Goal: Find specific page/section: Find specific page/section

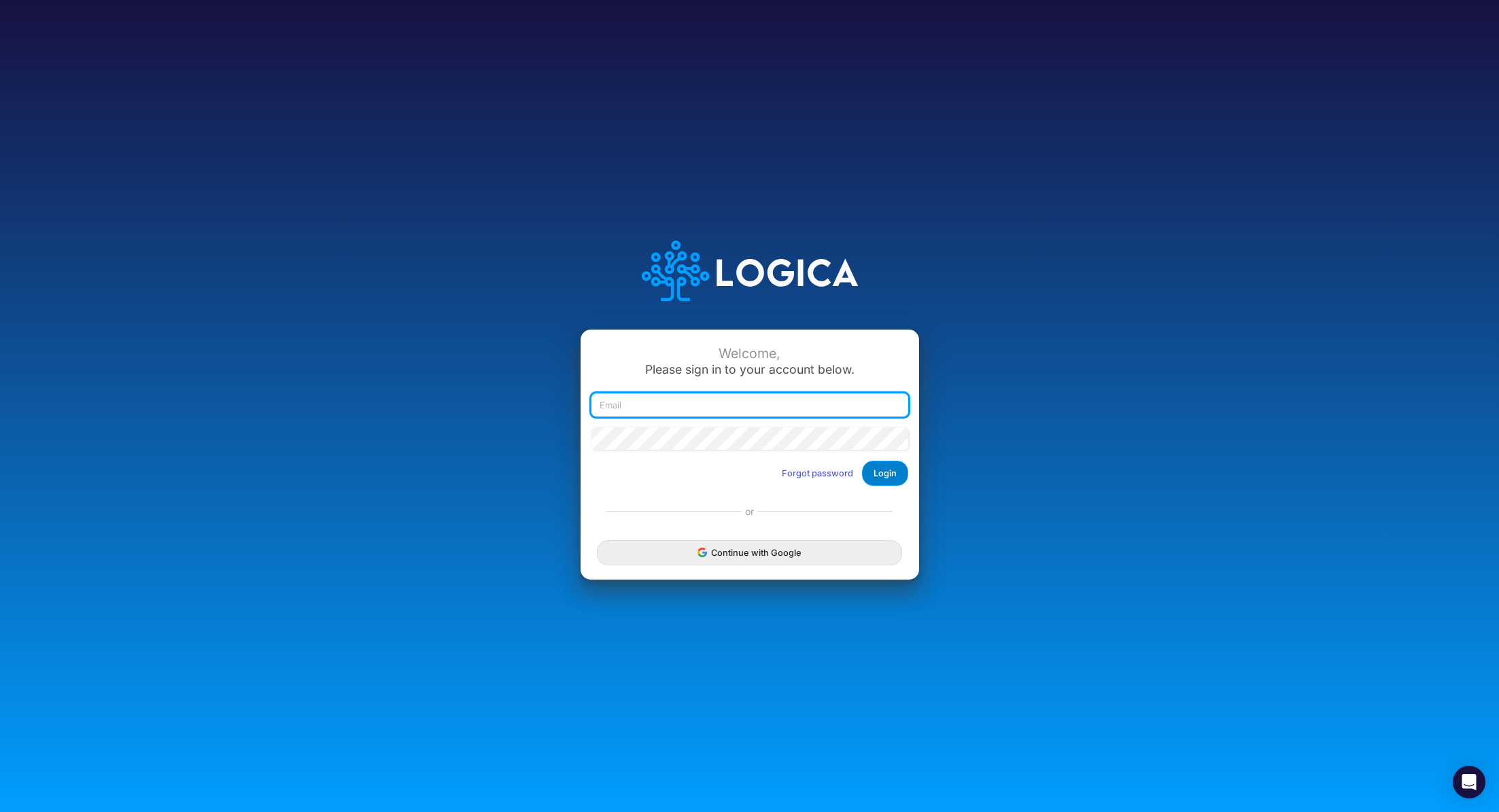
type input "[PERSON_NAME][EMAIL_ADDRESS][PERSON_NAME][DOMAIN_NAME]"
click at [875, 480] on button "Login" at bounding box center [885, 473] width 46 height 25
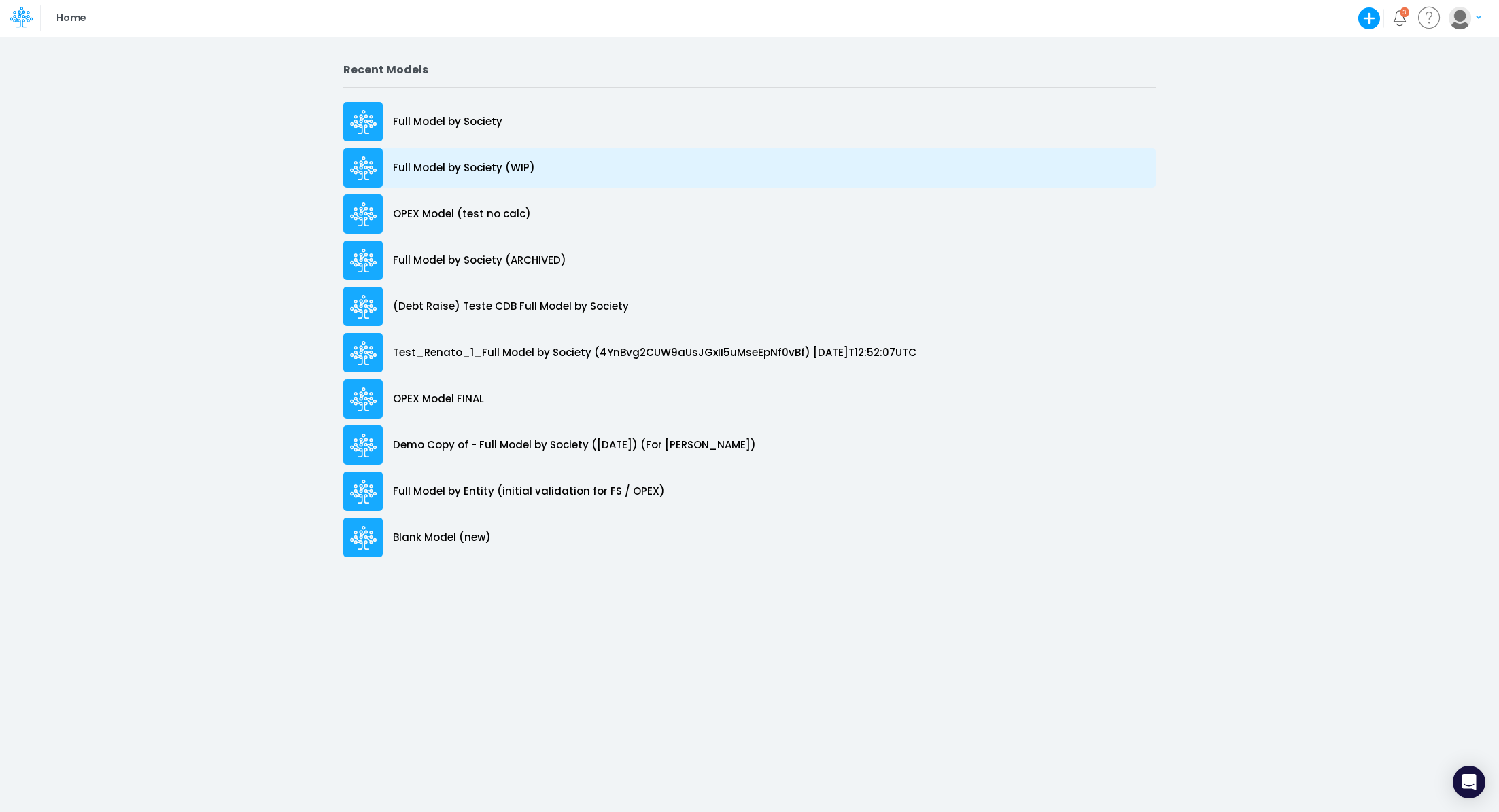
click at [474, 175] on div "Full Model by Society (WIP)" at bounding box center [750, 168] width 812 height 40
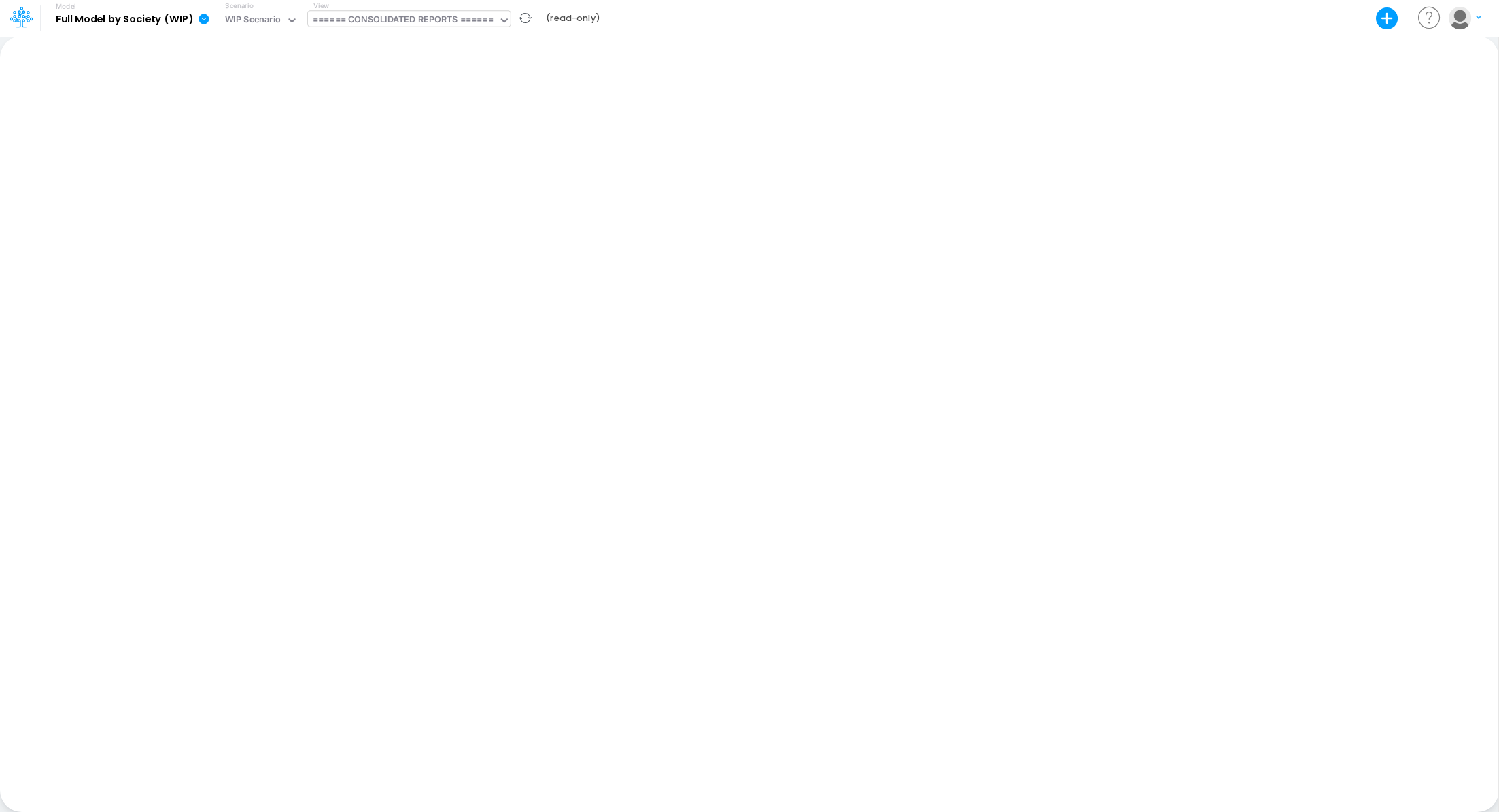
click at [399, 24] on div "====== CONSOLIDATED REPORTS ======" at bounding box center [403, 21] width 181 height 15
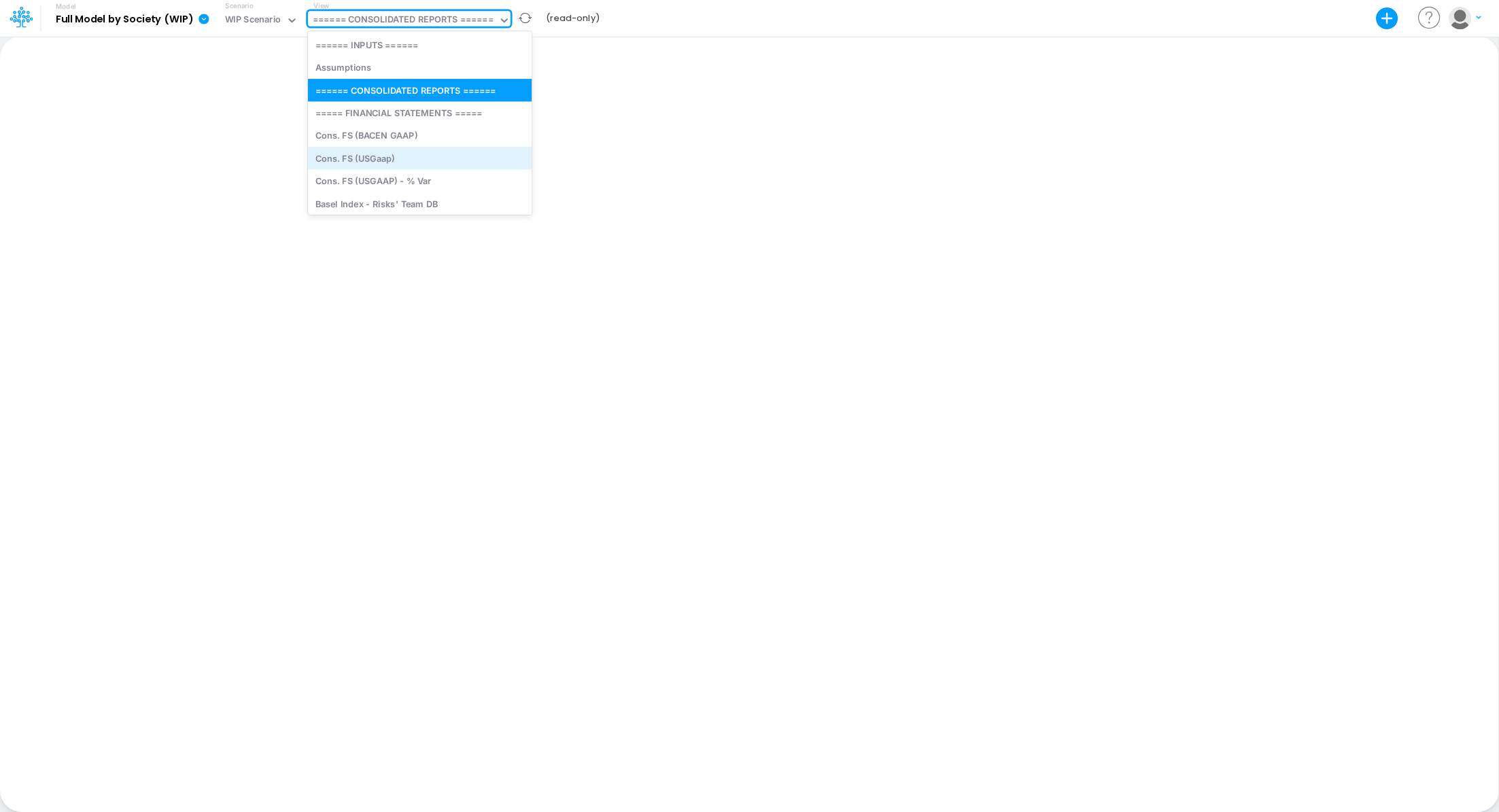
click at [367, 157] on div "Cons. FS (USGaap)" at bounding box center [420, 158] width 224 height 22
type input "Consolidated FS - USGAAP"
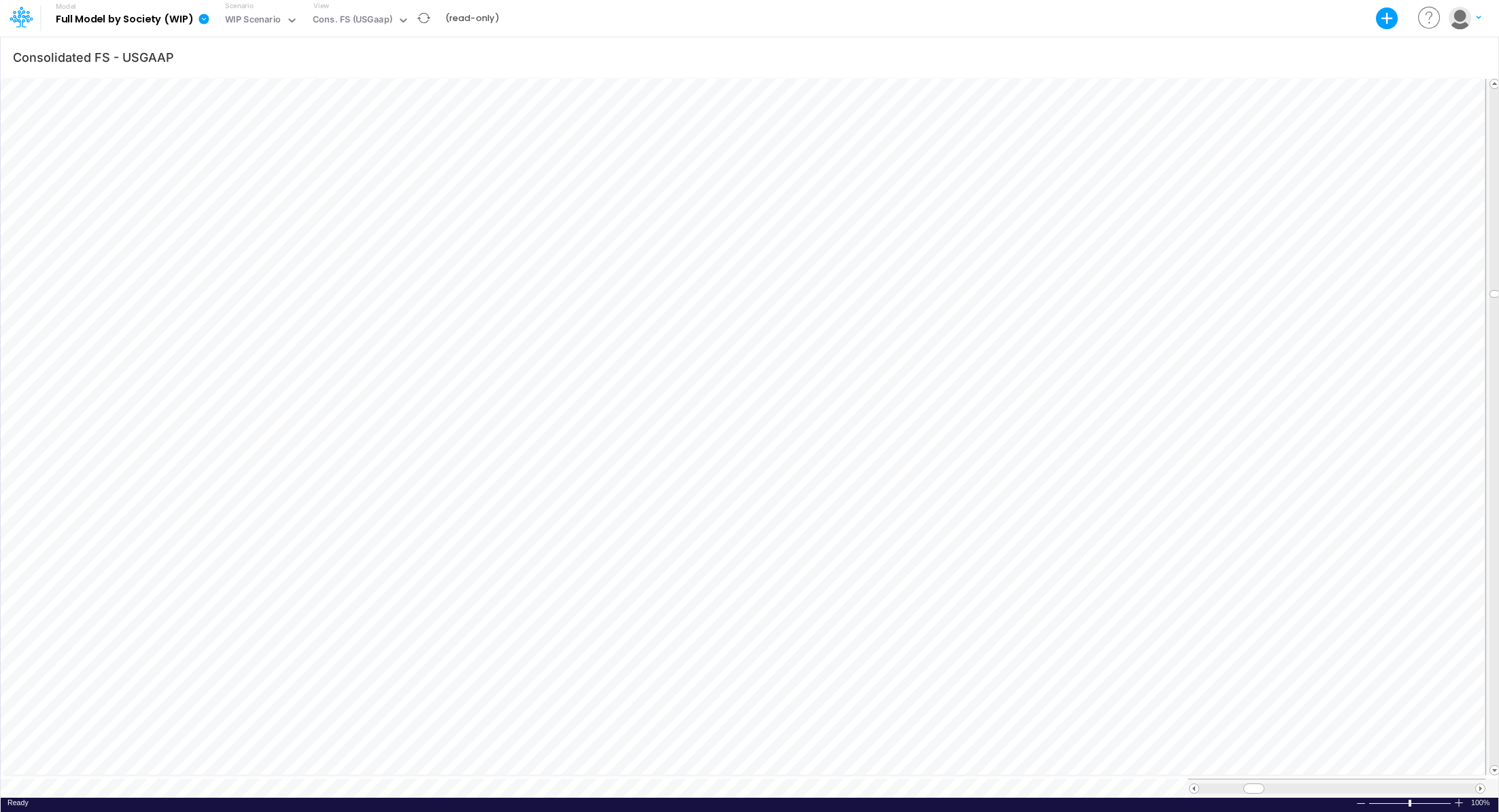
scroll to position [6, 2]
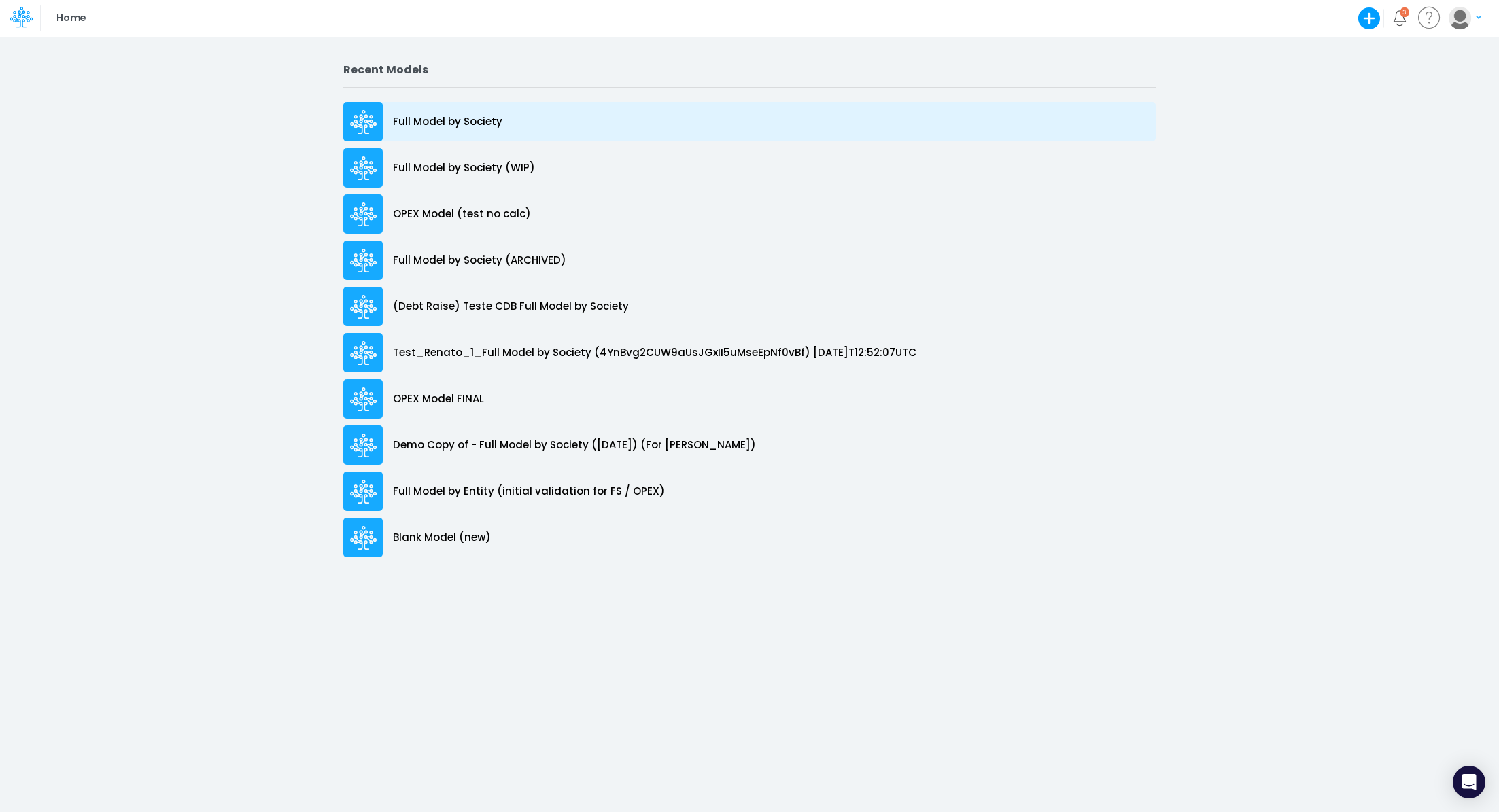
click at [504, 119] on div "Full Model by Society" at bounding box center [750, 121] width 812 height 40
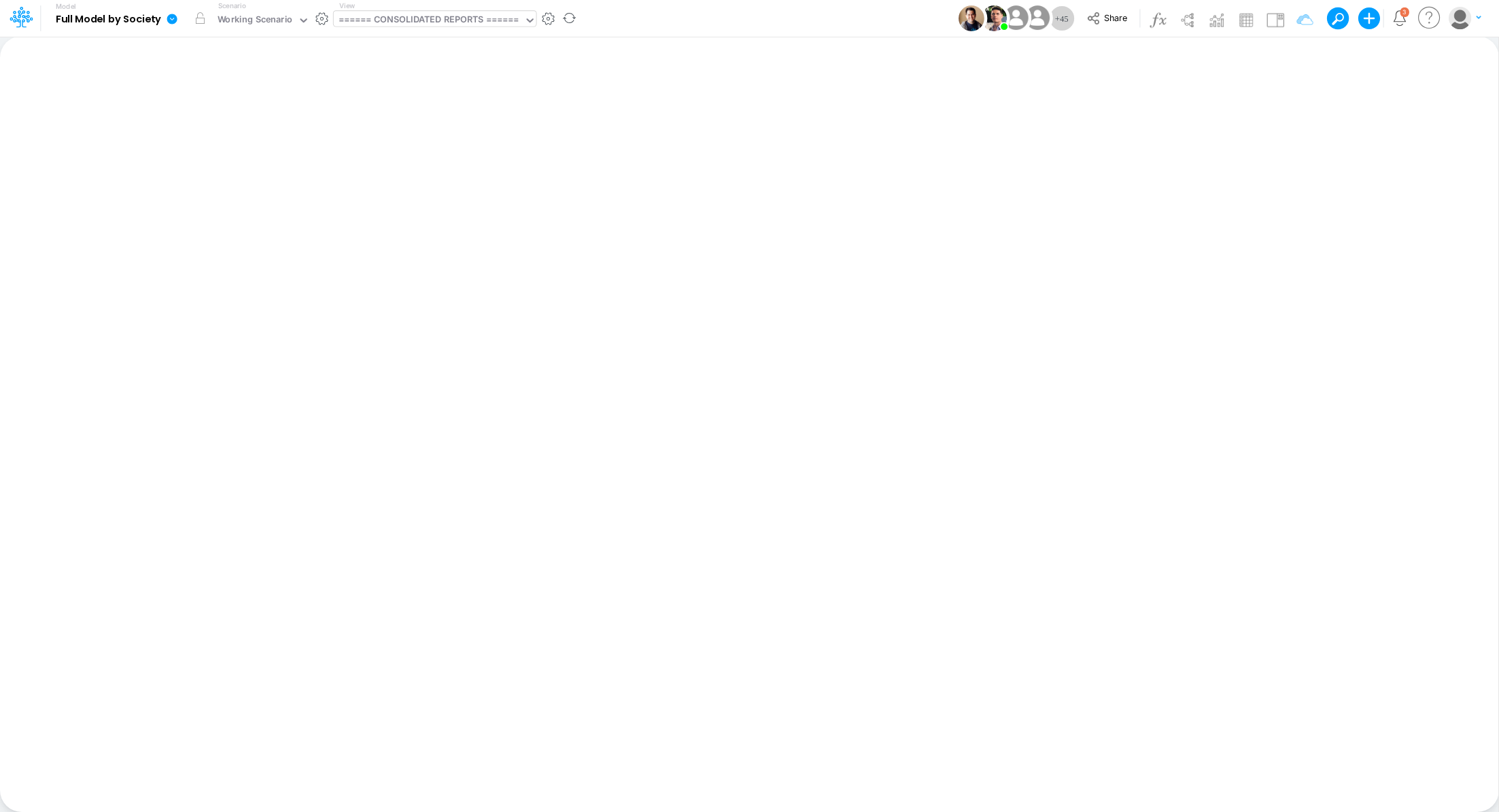
click at [410, 24] on div "====== CONSOLIDATED REPORTS ======" at bounding box center [429, 21] width 181 height 15
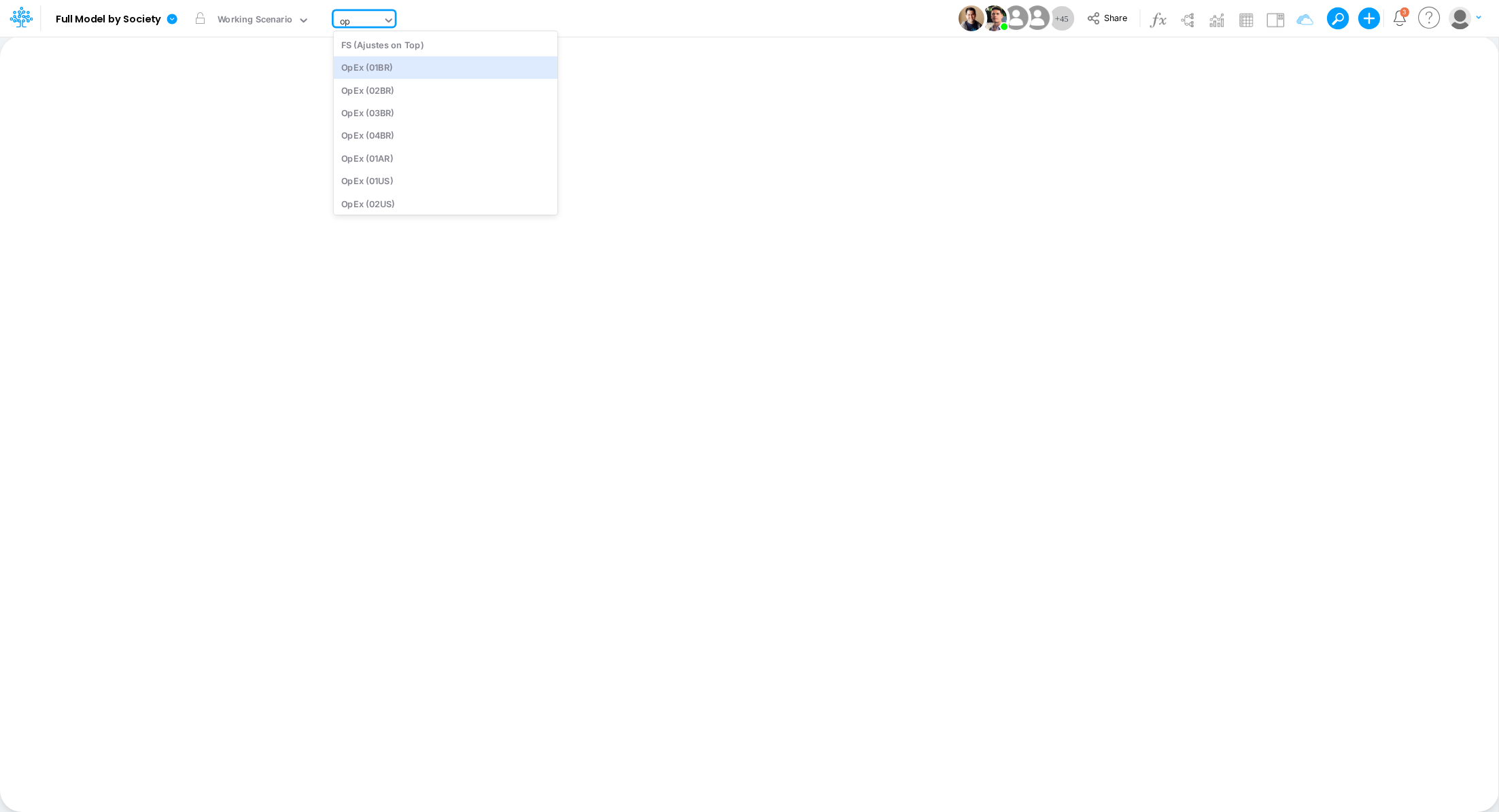
type input "o"
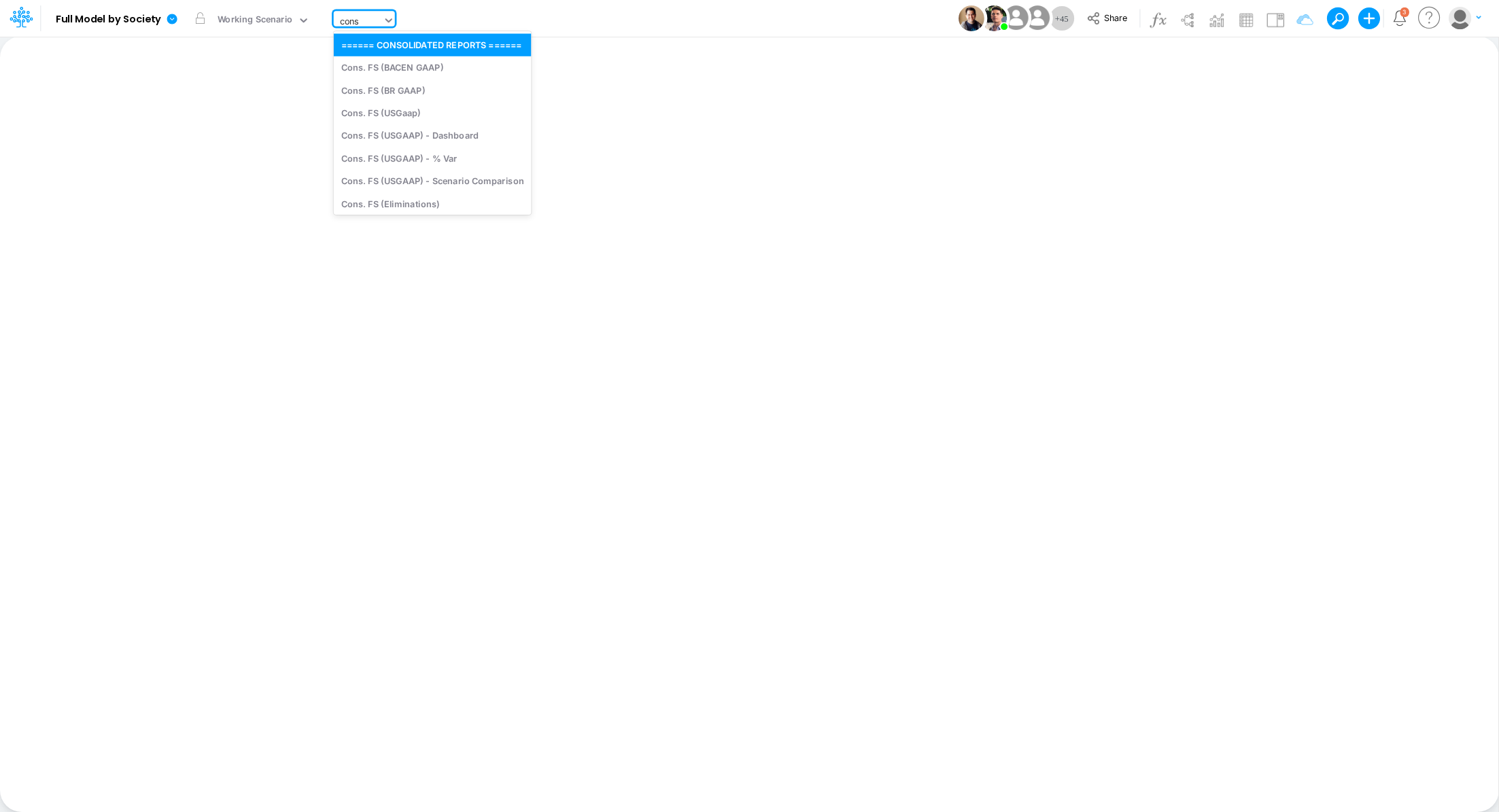
type input "conso"
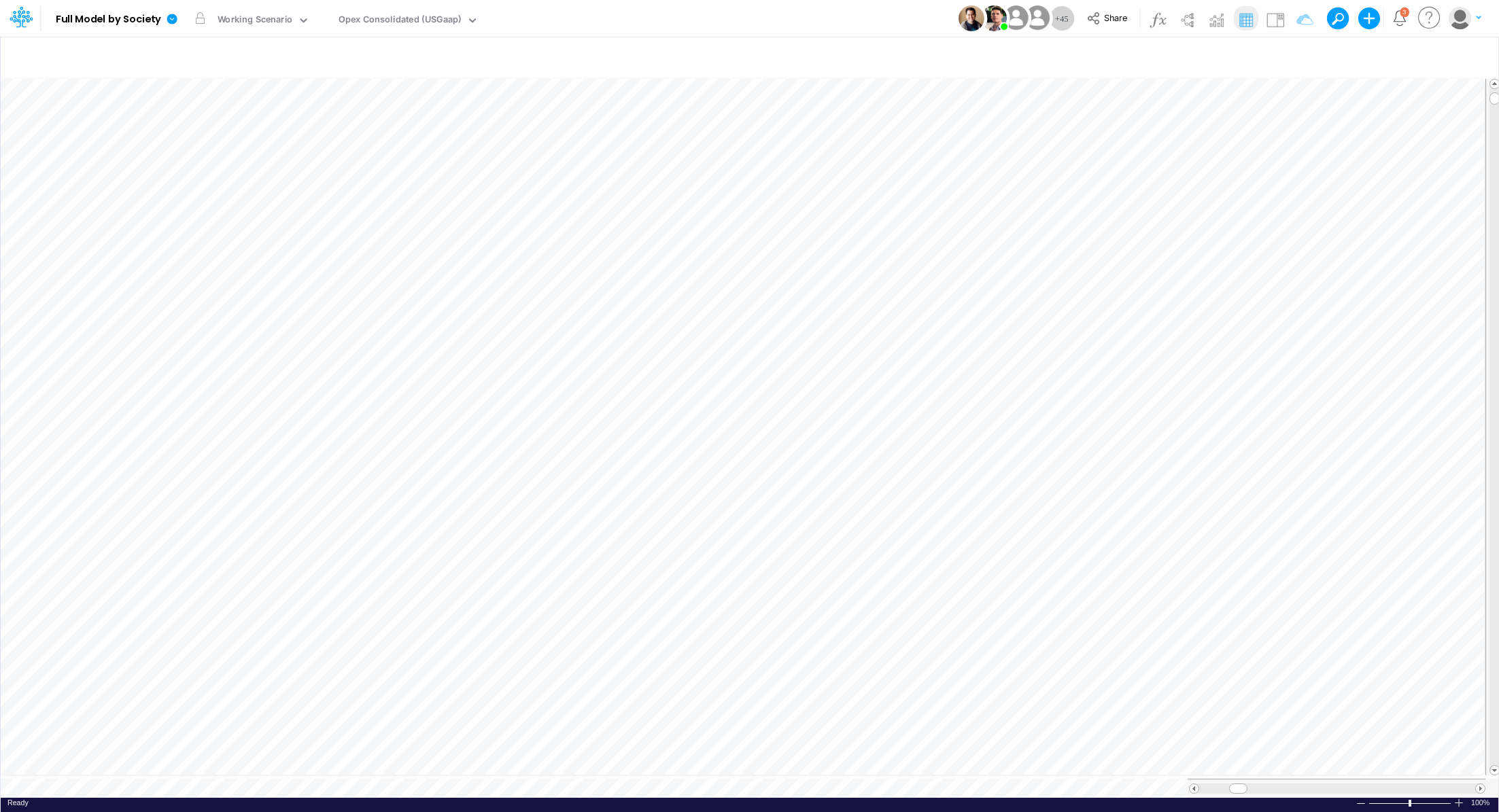
scroll to position [6, 2]
click at [390, 15] on div "Opex Consolidated (USGaap)" at bounding box center [399, 21] width 123 height 15
type input "con"
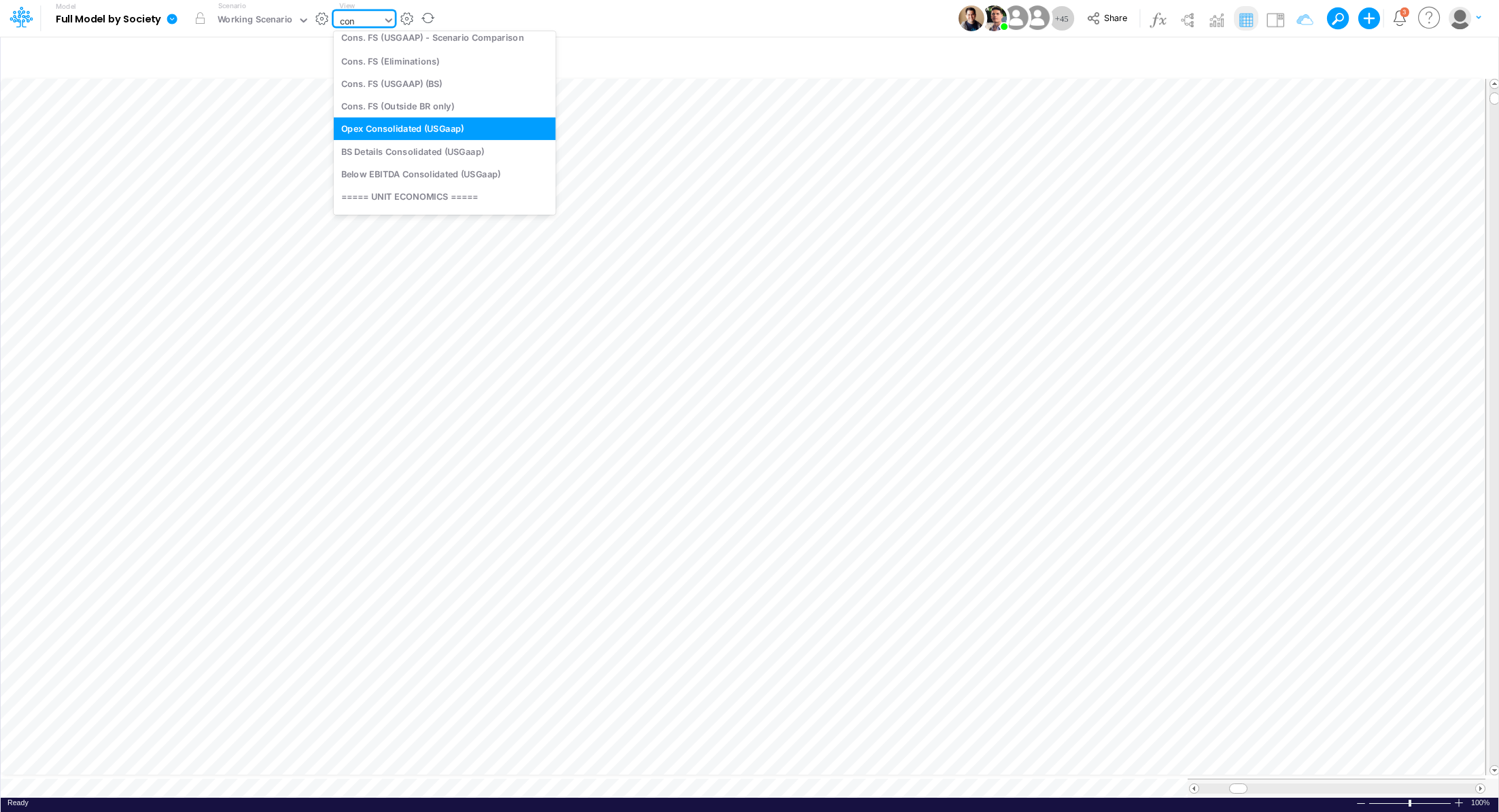
scroll to position [83, 0]
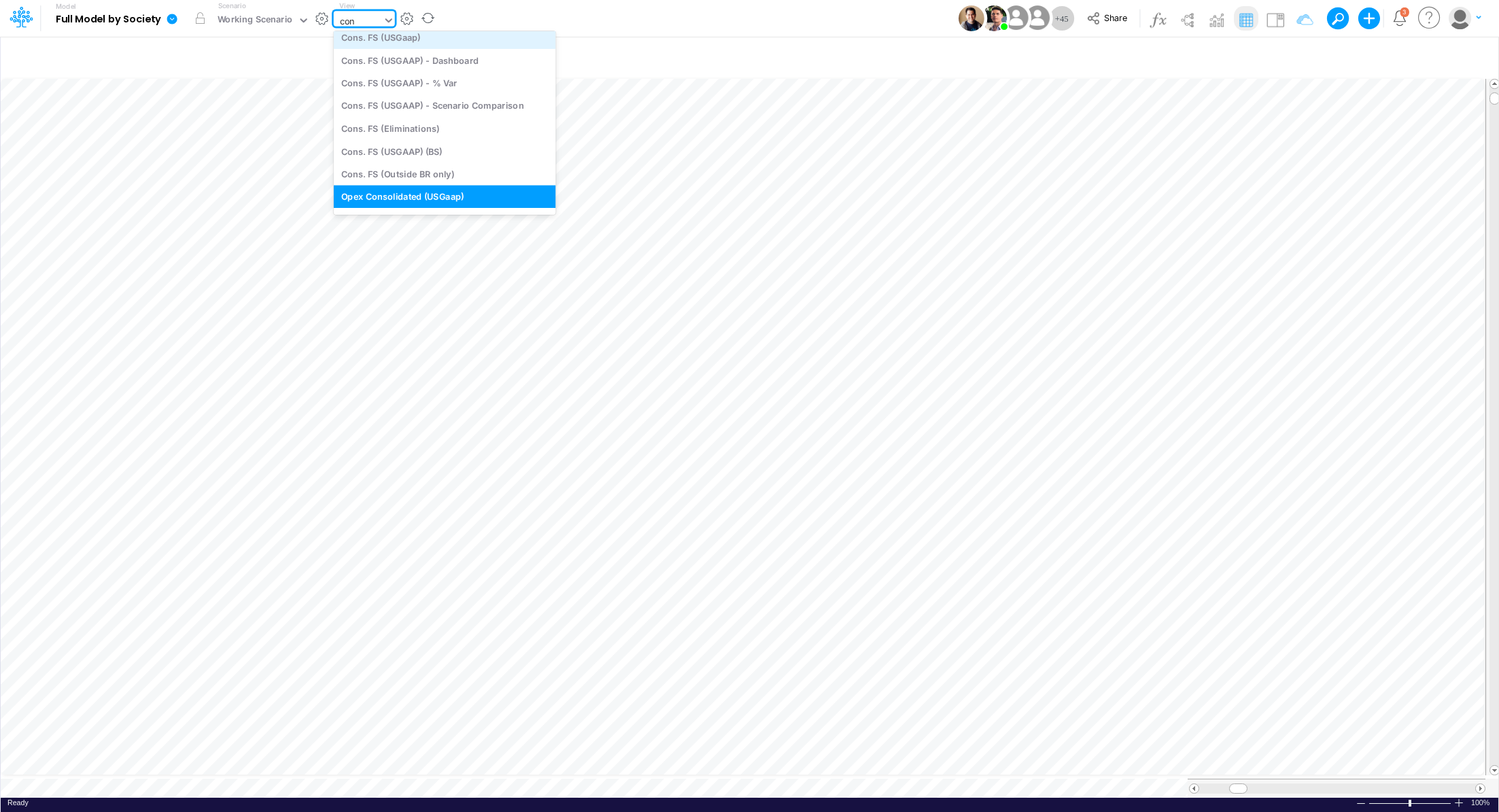
click at [476, 37] on div "Cons. FS (USGaap)" at bounding box center [445, 38] width 222 height 22
type input "Consolidated FS - USGAAP"
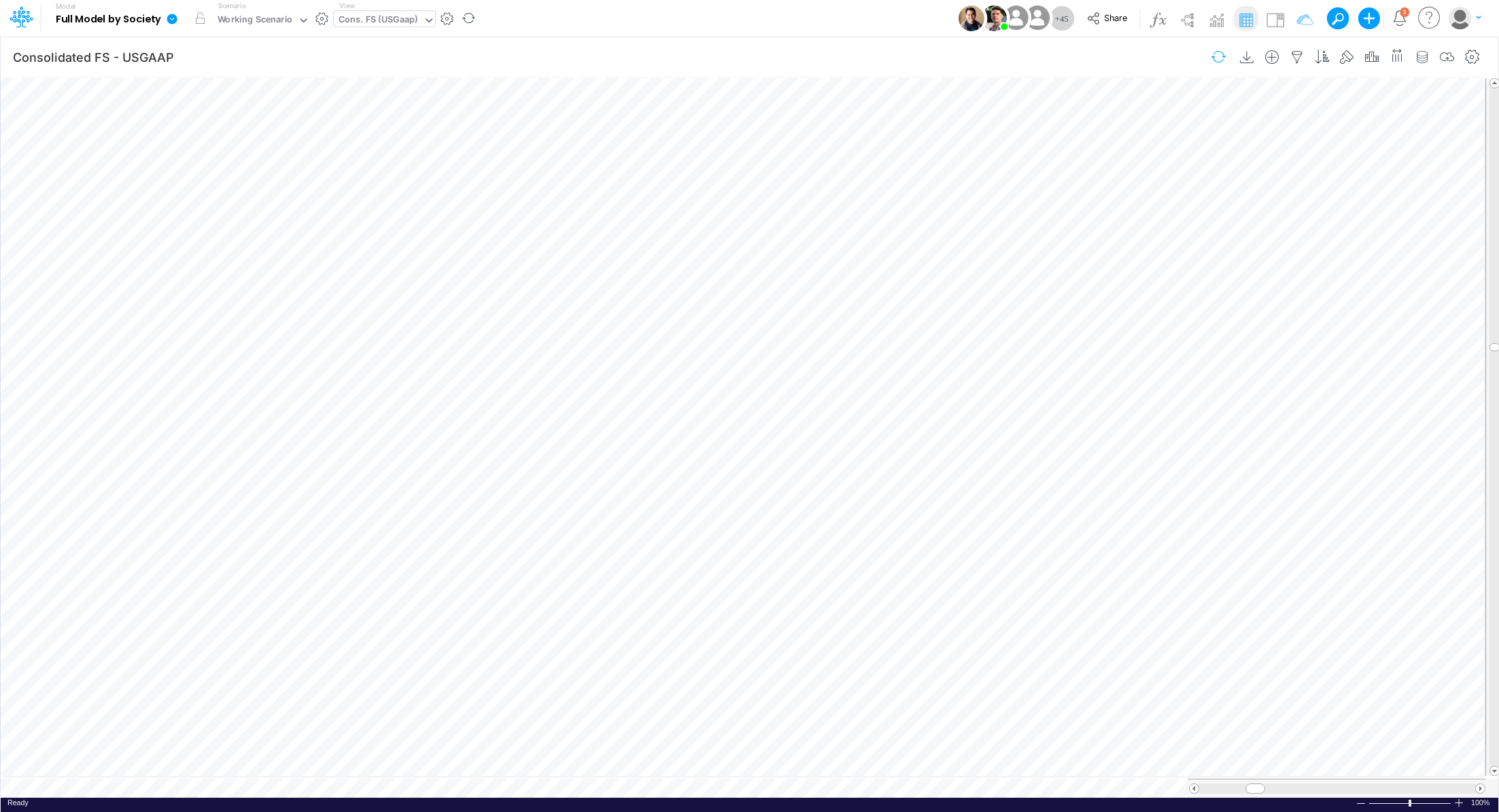
scroll to position [6, 2]
click at [1471, 52] on icon "button" at bounding box center [1472, 57] width 21 height 15
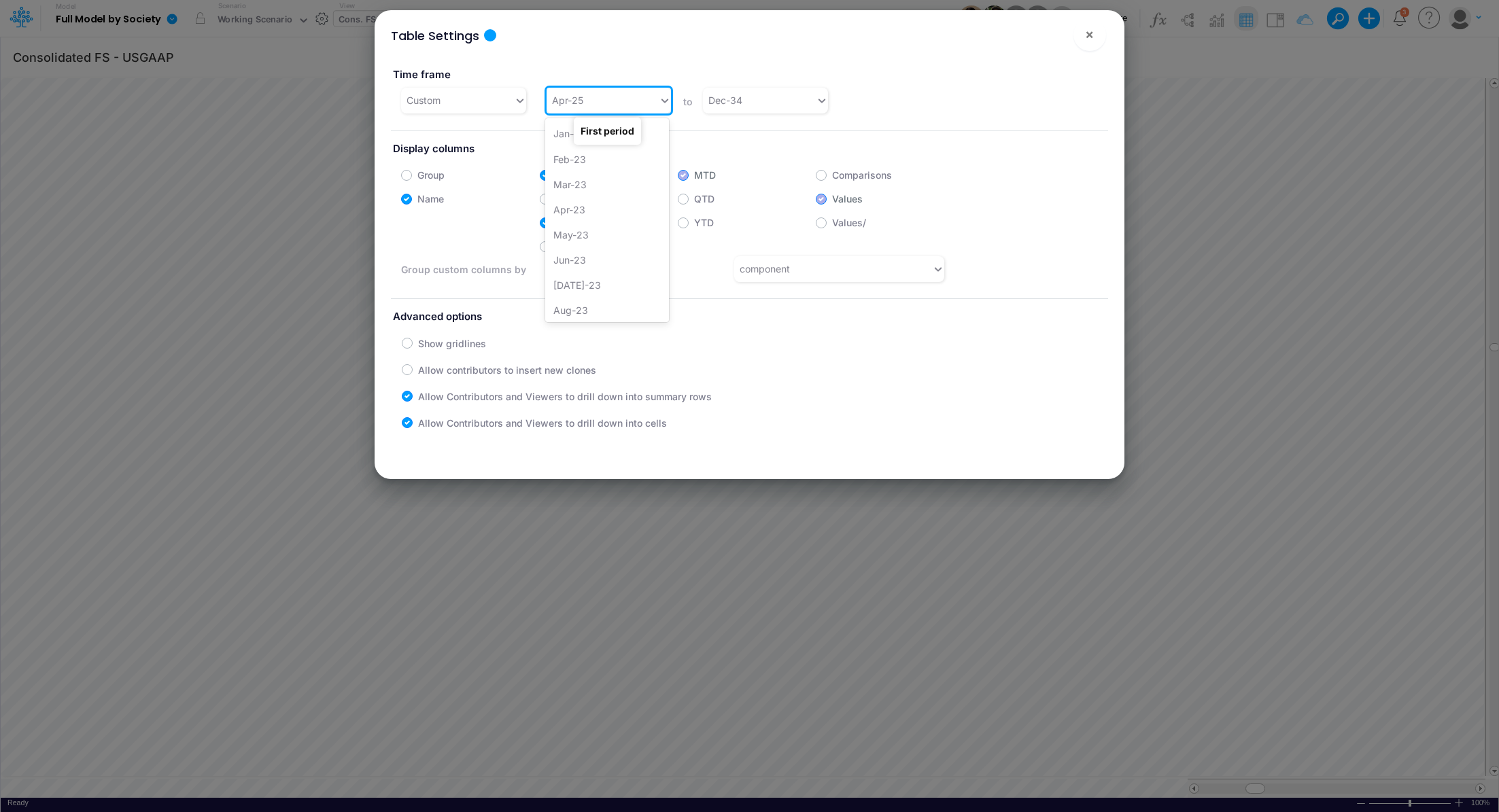
click at [597, 105] on div "Apr-25" at bounding box center [602, 100] width 112 height 22
click at [610, 236] on div "Jan-24" at bounding box center [608, 228] width 124 height 25
click at [1084, 39] on button "×" at bounding box center [1089, 34] width 33 height 33
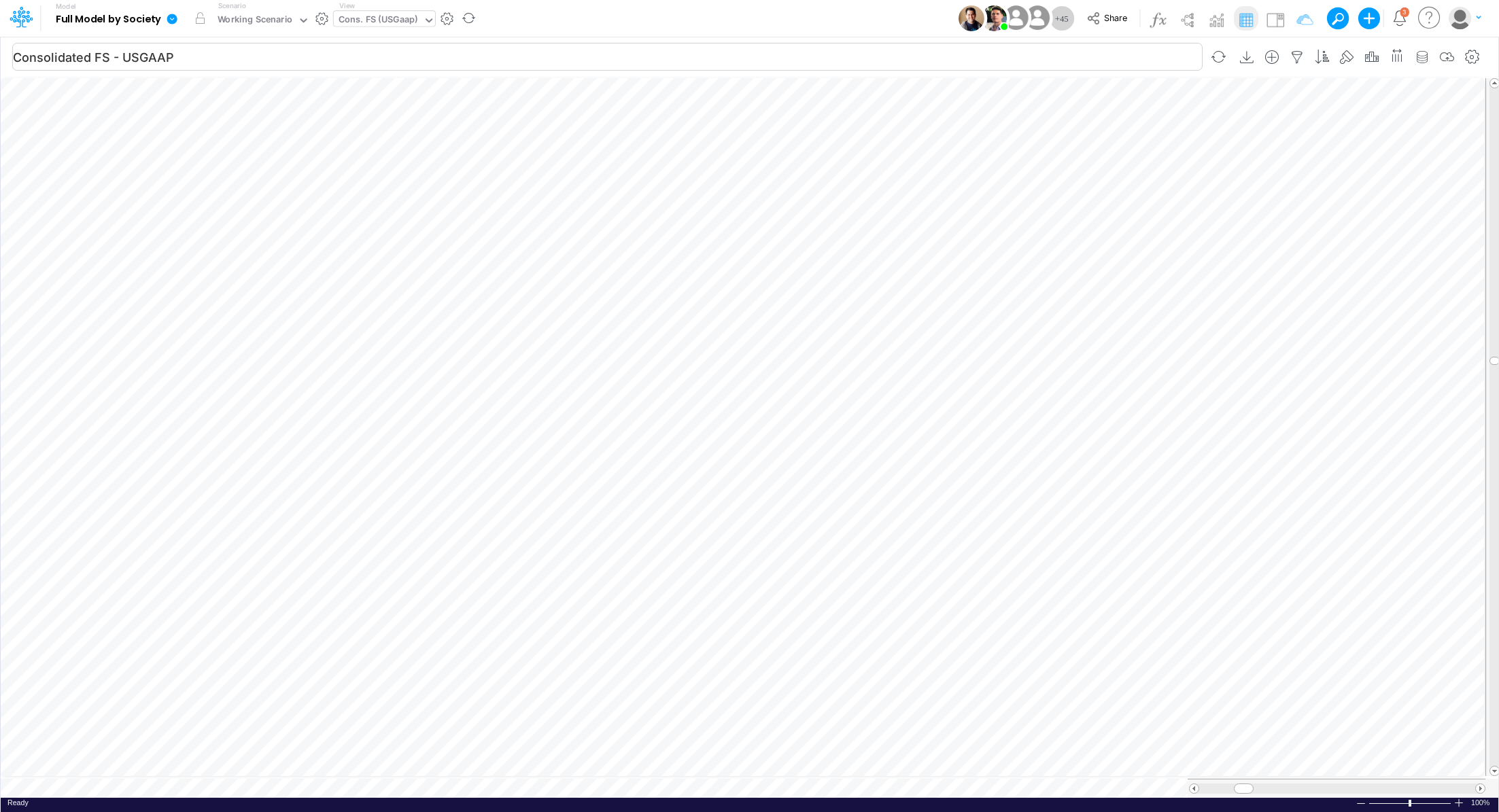
scroll to position [6, 2]
type input "Consolidated FS - USGAAP"
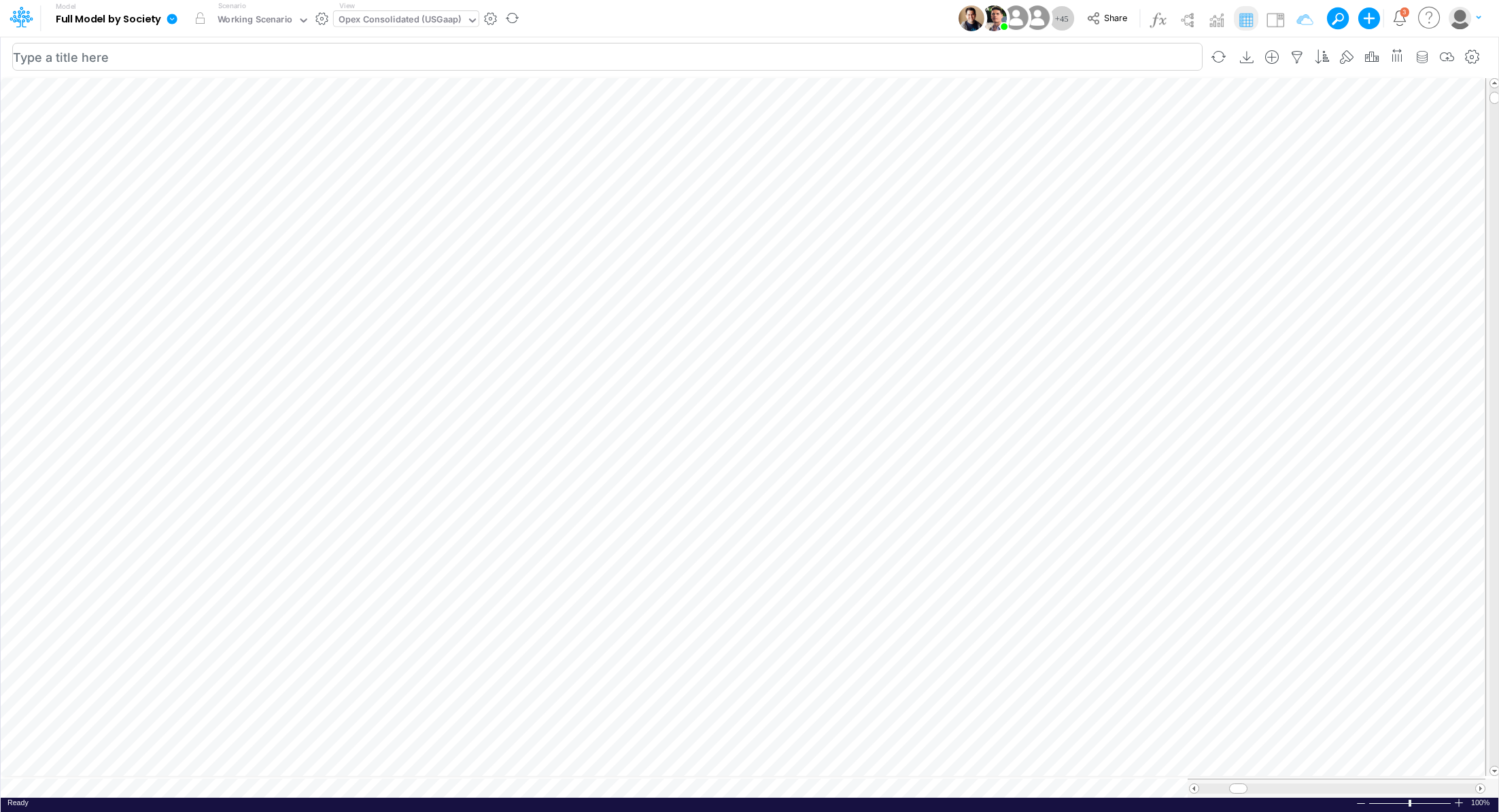
type input "Consolidated FS - USGAAP"
click at [1021, 516] on button "button" at bounding box center [1027, 530] width 25 height 28
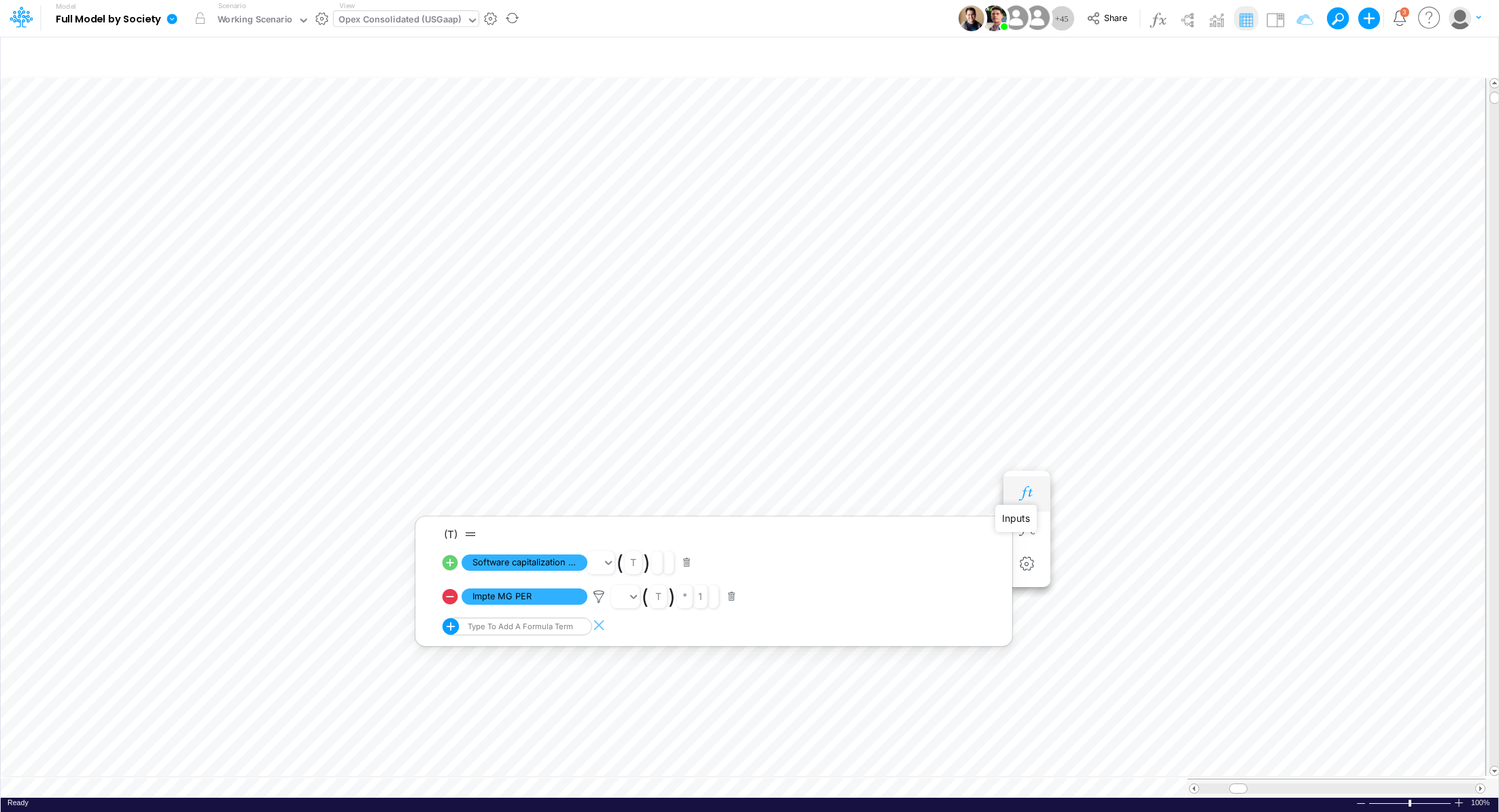
click at [1027, 490] on icon "button" at bounding box center [1027, 494] width 21 height 15
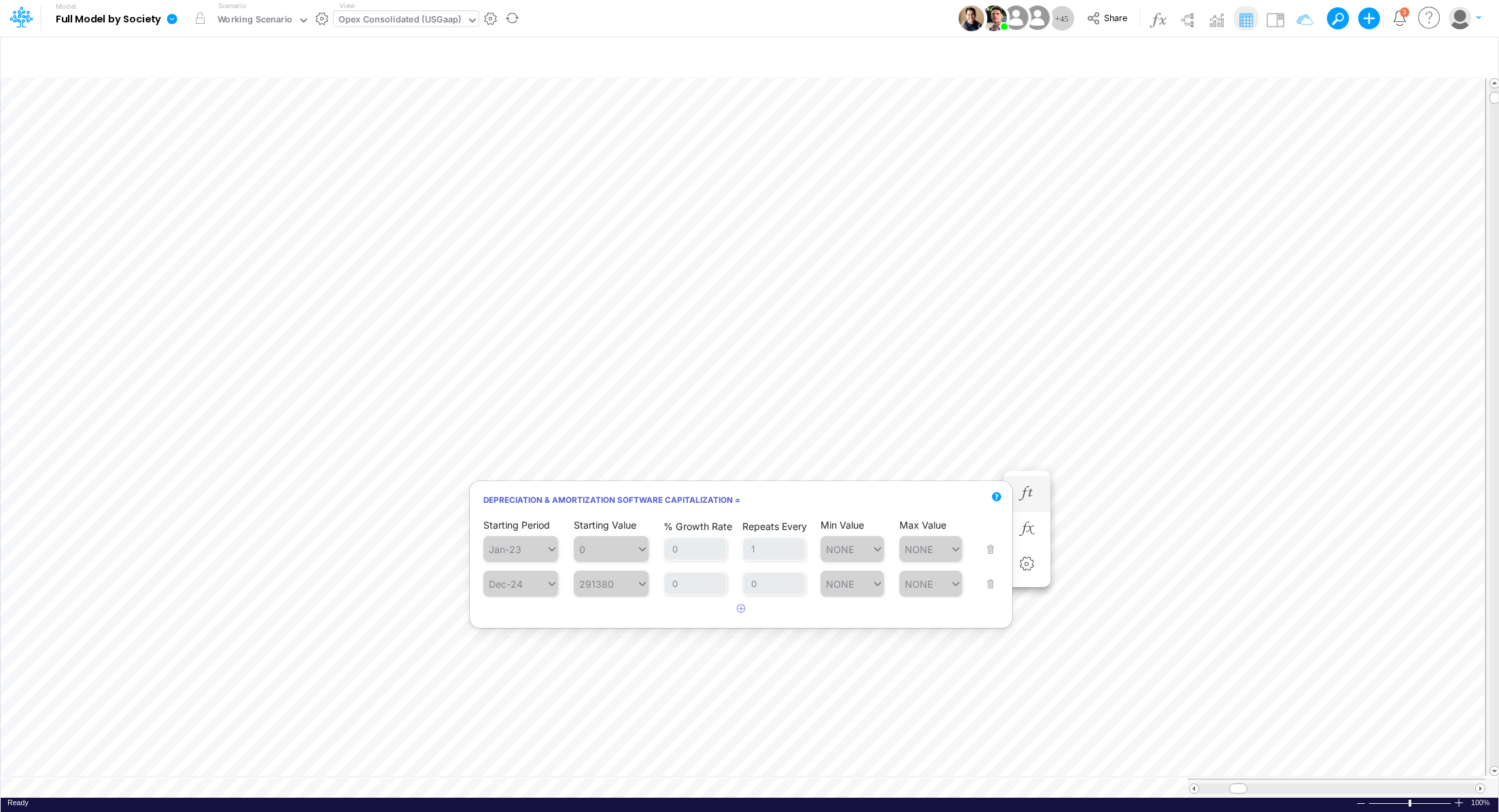
scroll to position [6, 2]
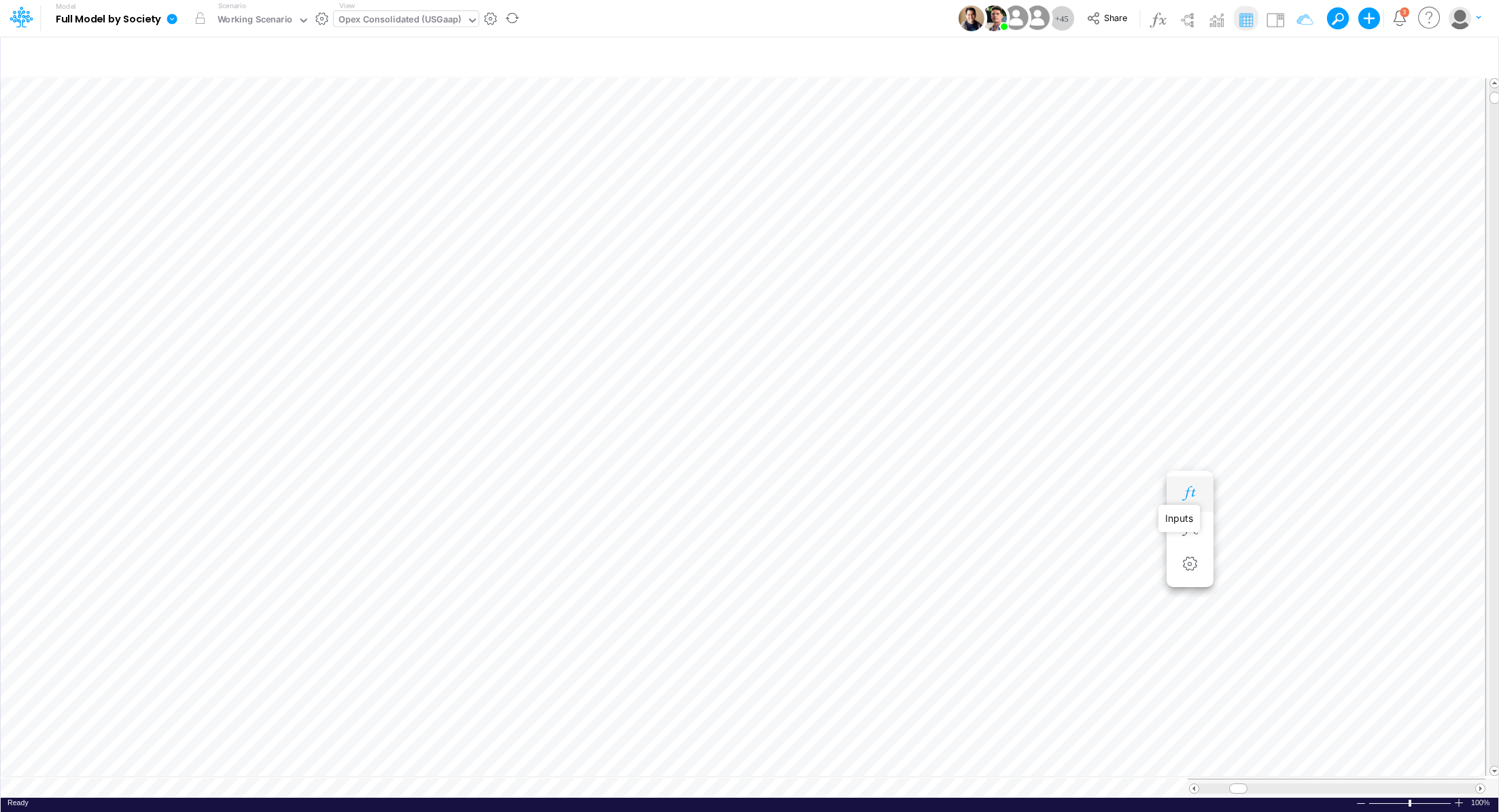
click at [1189, 489] on icon "button" at bounding box center [1190, 494] width 21 height 15
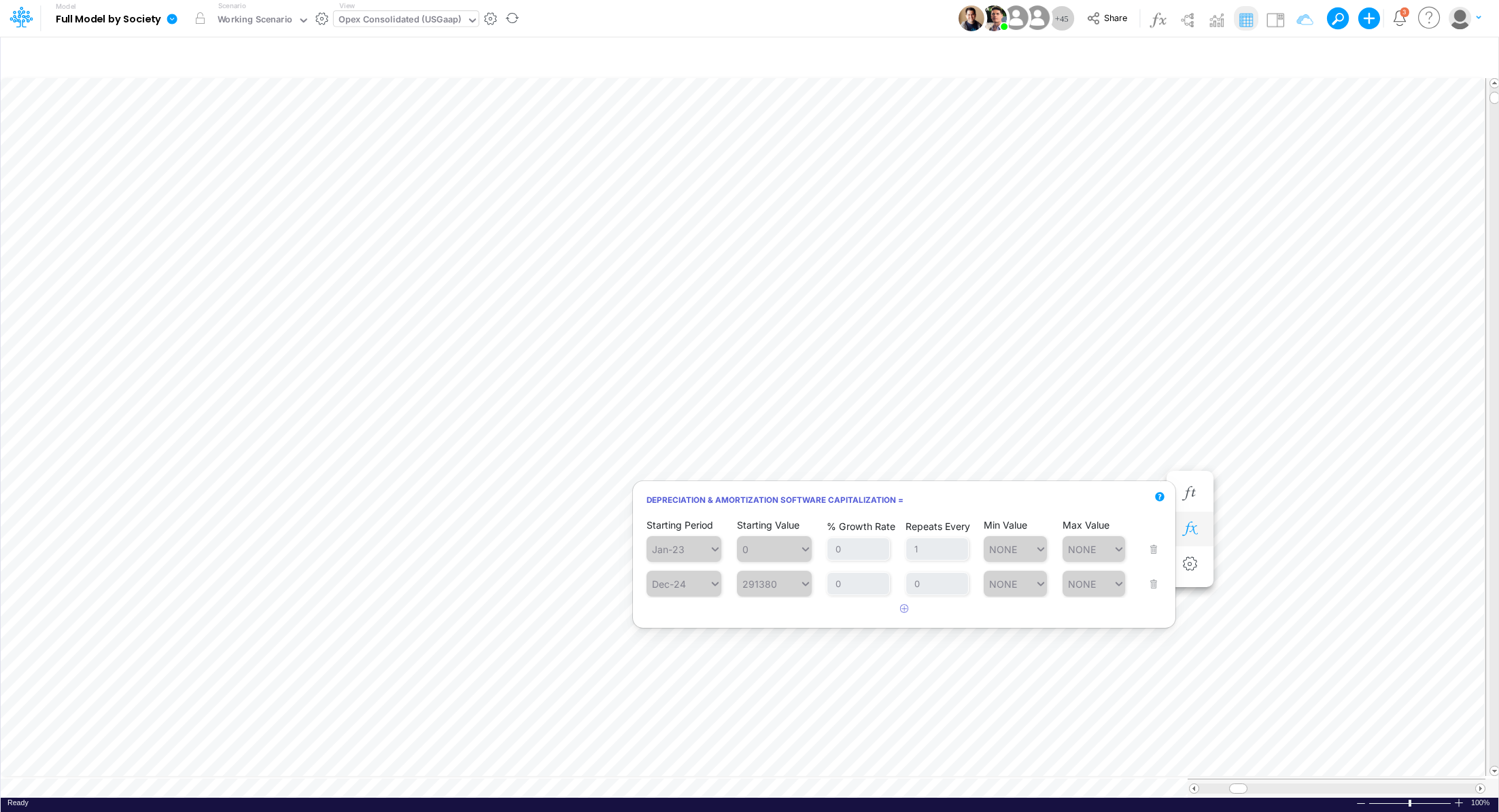
click at [1187, 532] on icon "button" at bounding box center [1190, 529] width 21 height 15
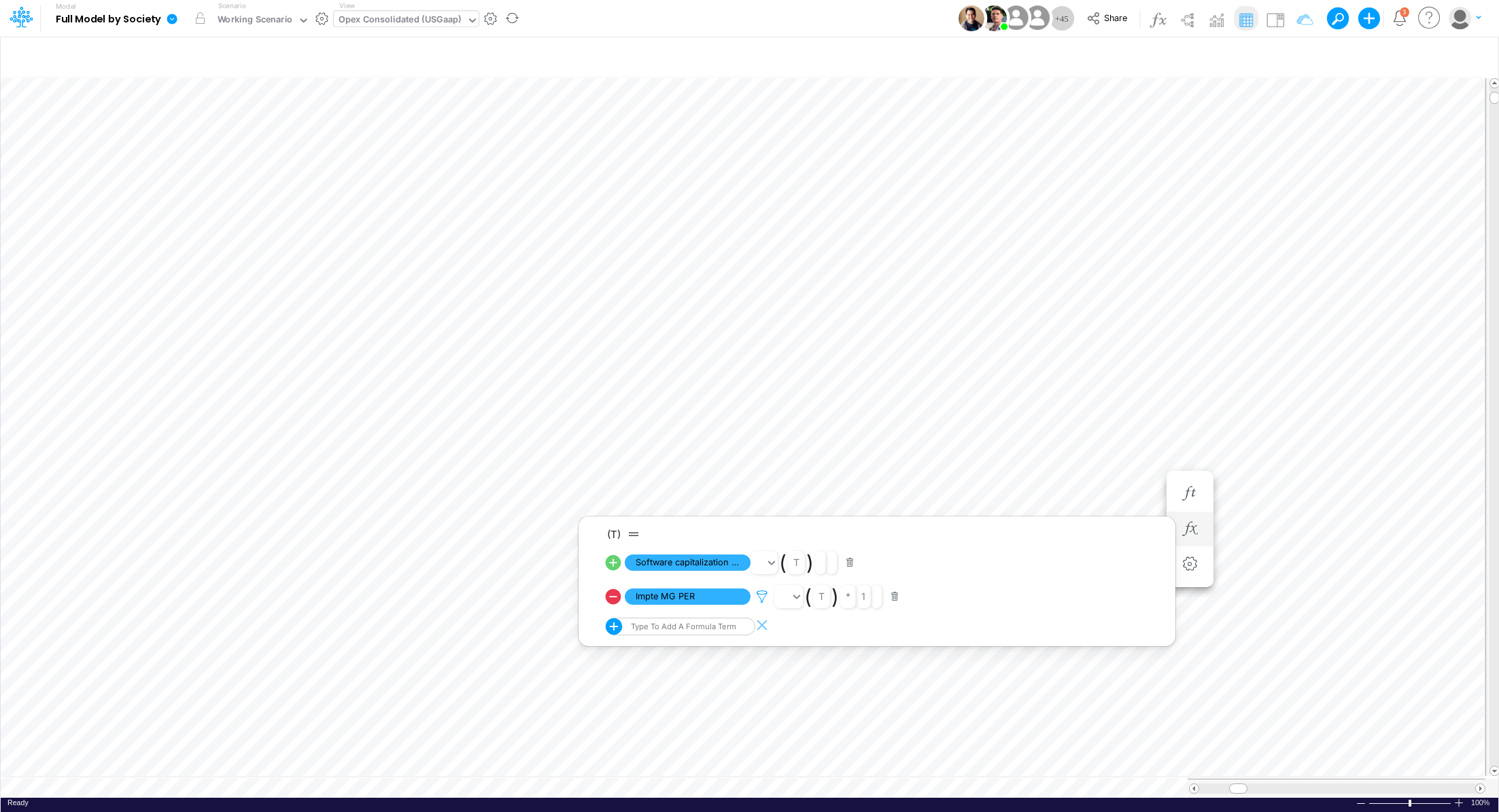
click at [759, 597] on icon at bounding box center [762, 597] width 21 height 15
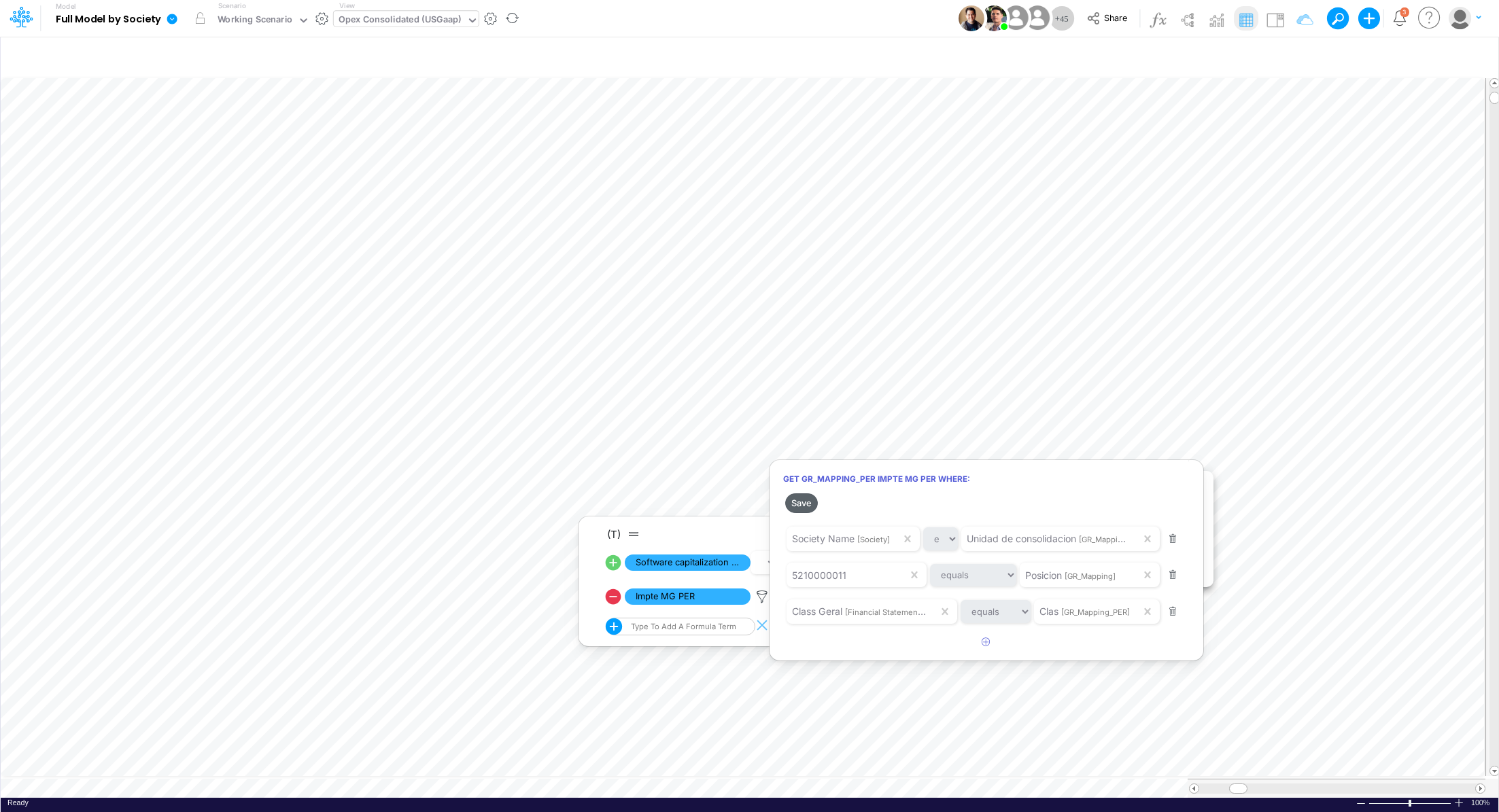
click at [804, 506] on button "Save" at bounding box center [801, 502] width 33 height 20
click at [924, 332] on div at bounding box center [750, 409] width 1499 height 805
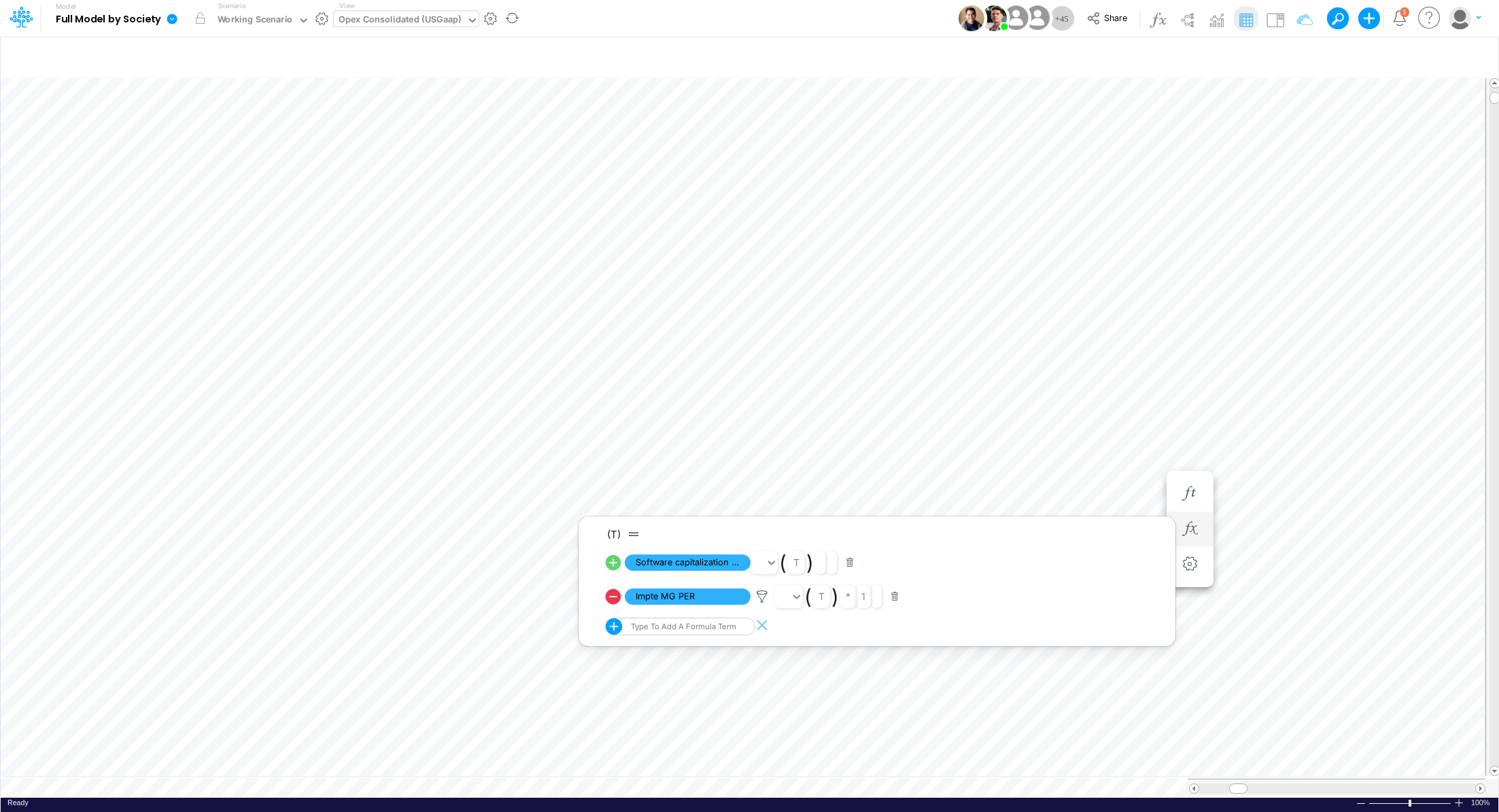
type input "Consolidated FS - USGAAP"
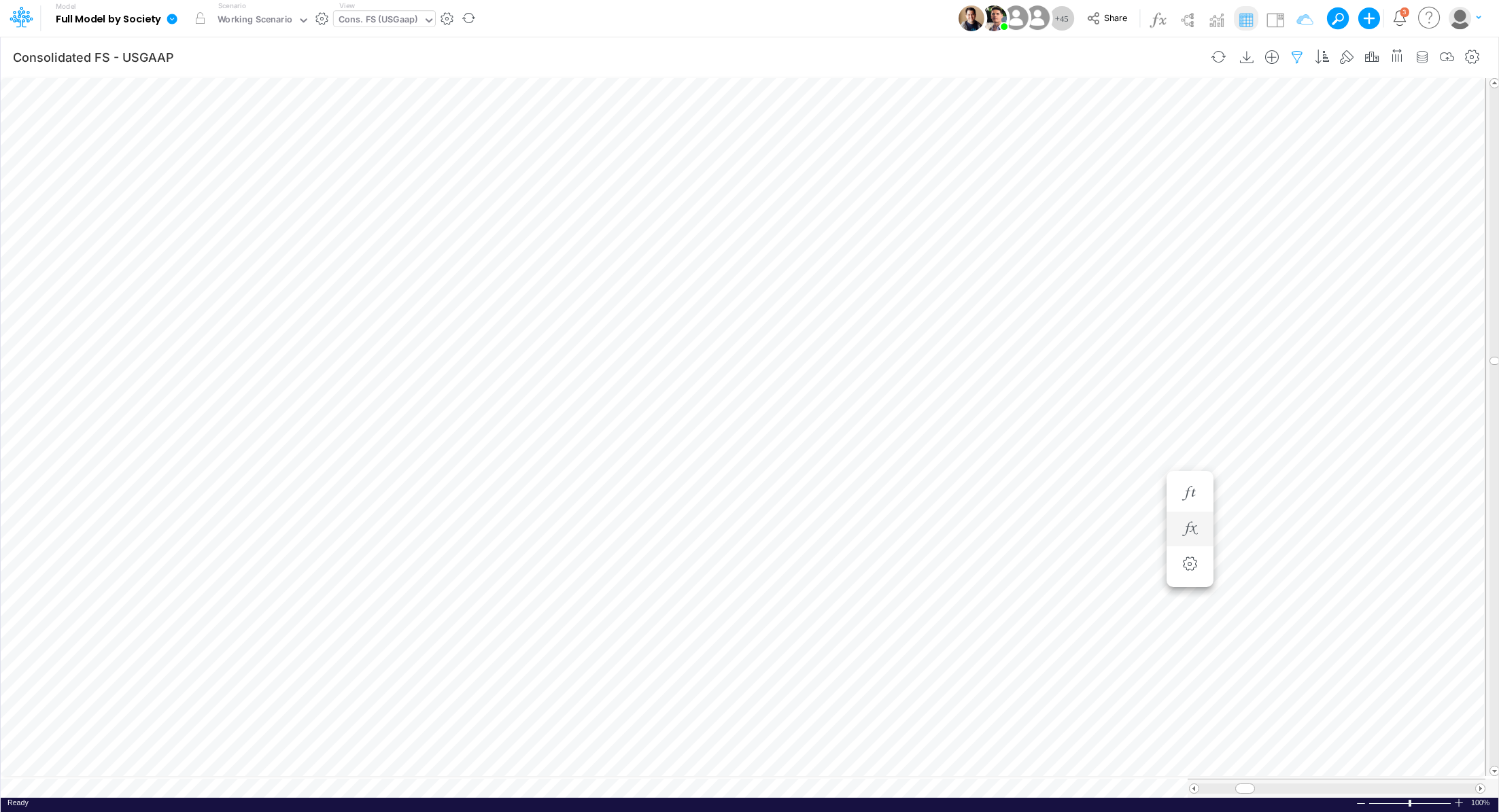
scroll to position [6, 2]
type input "Consolidated FS - USGAAP"
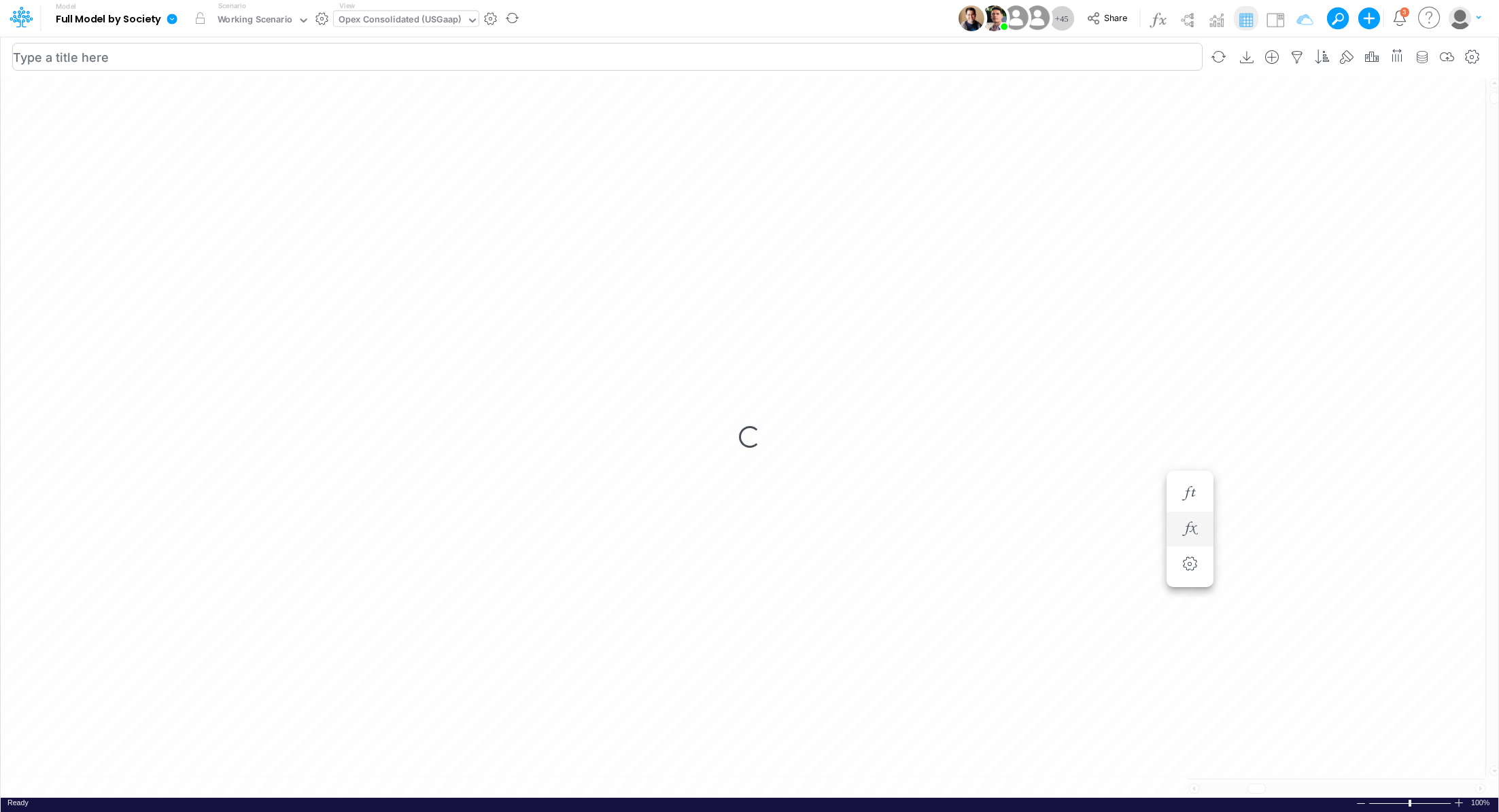
scroll to position [6, 2]
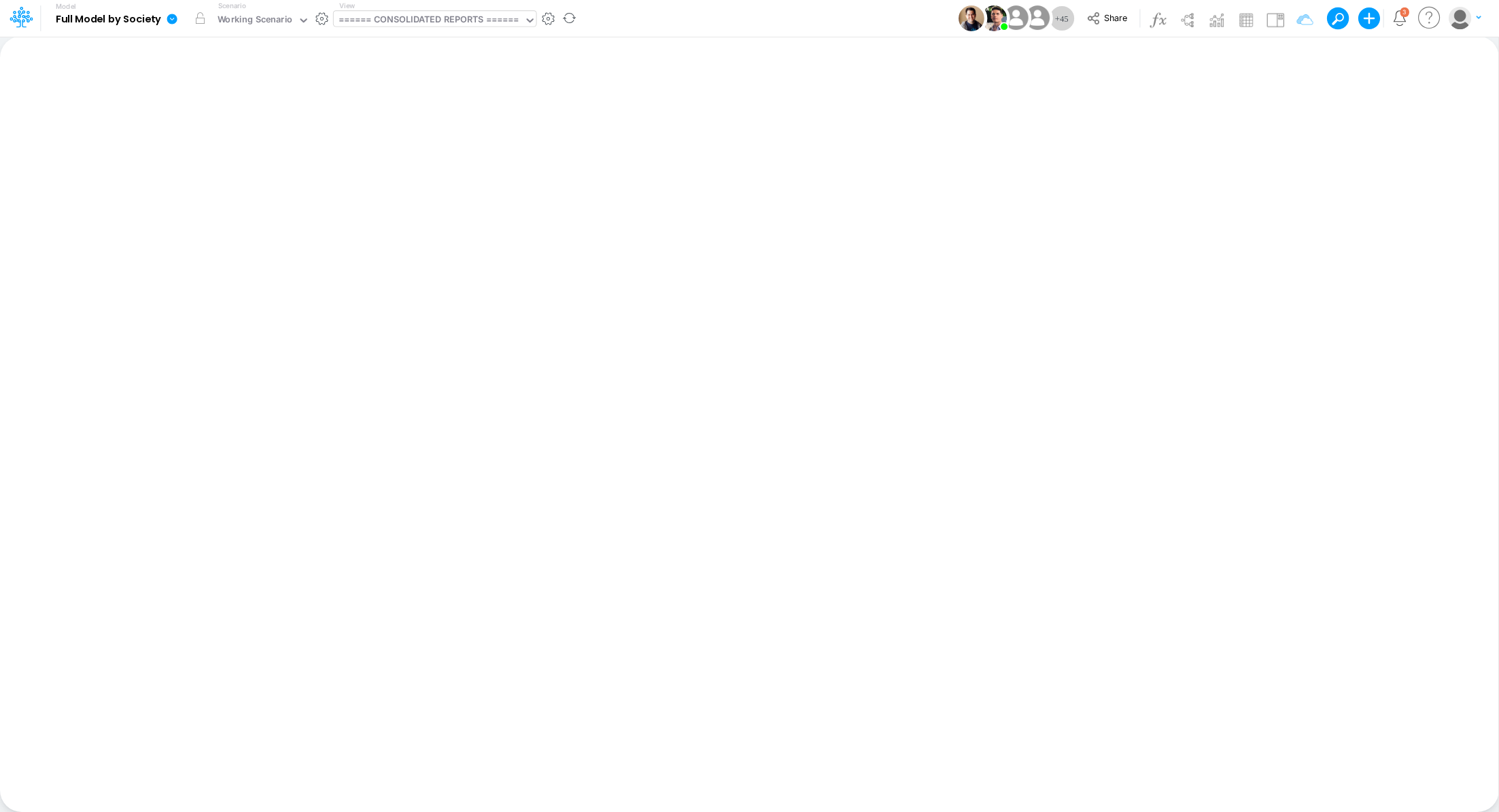
click at [400, 25] on div "====== CONSOLIDATED REPORTS ======" at bounding box center [429, 21] width 181 height 15
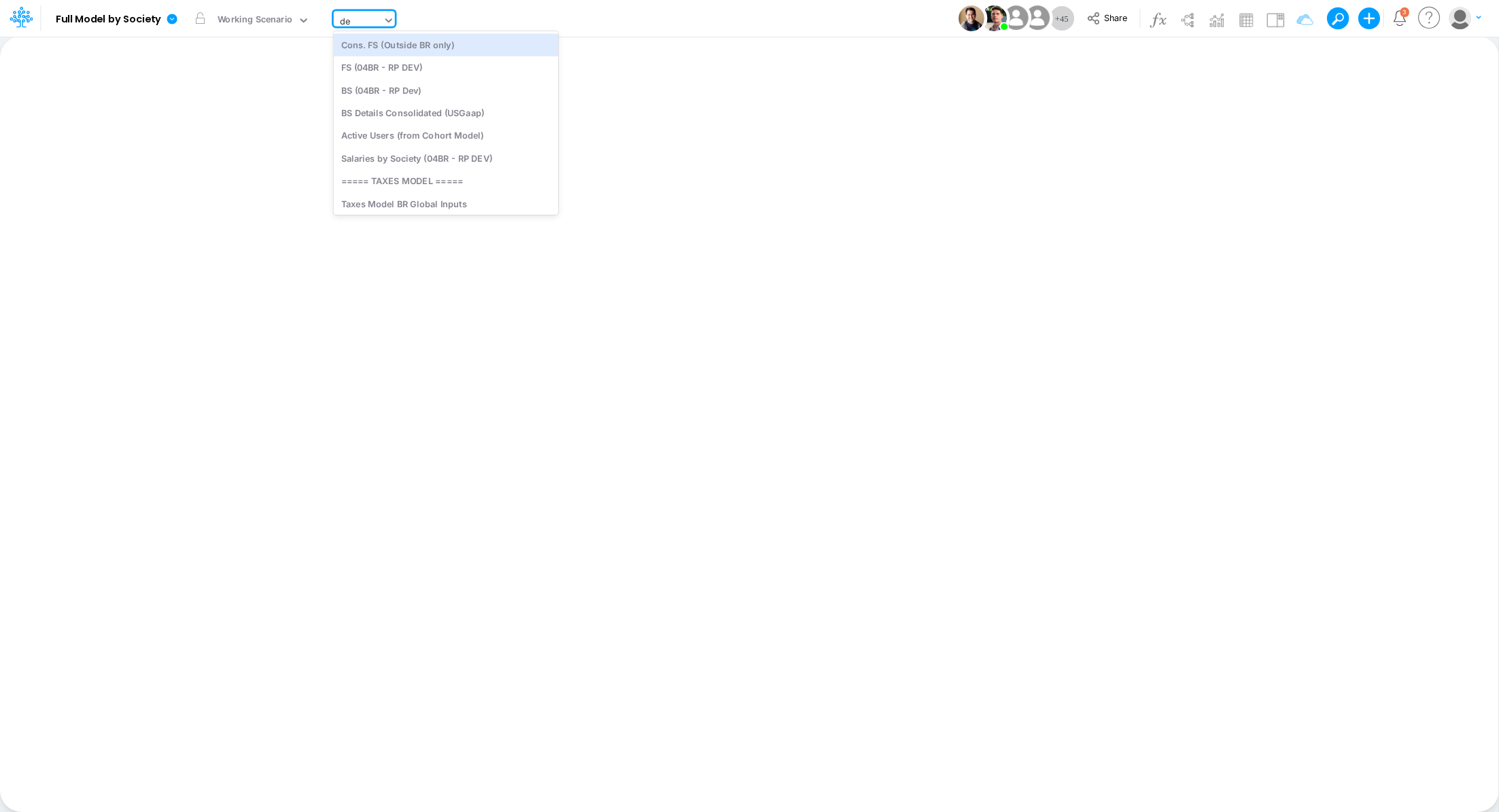
type input "dep"
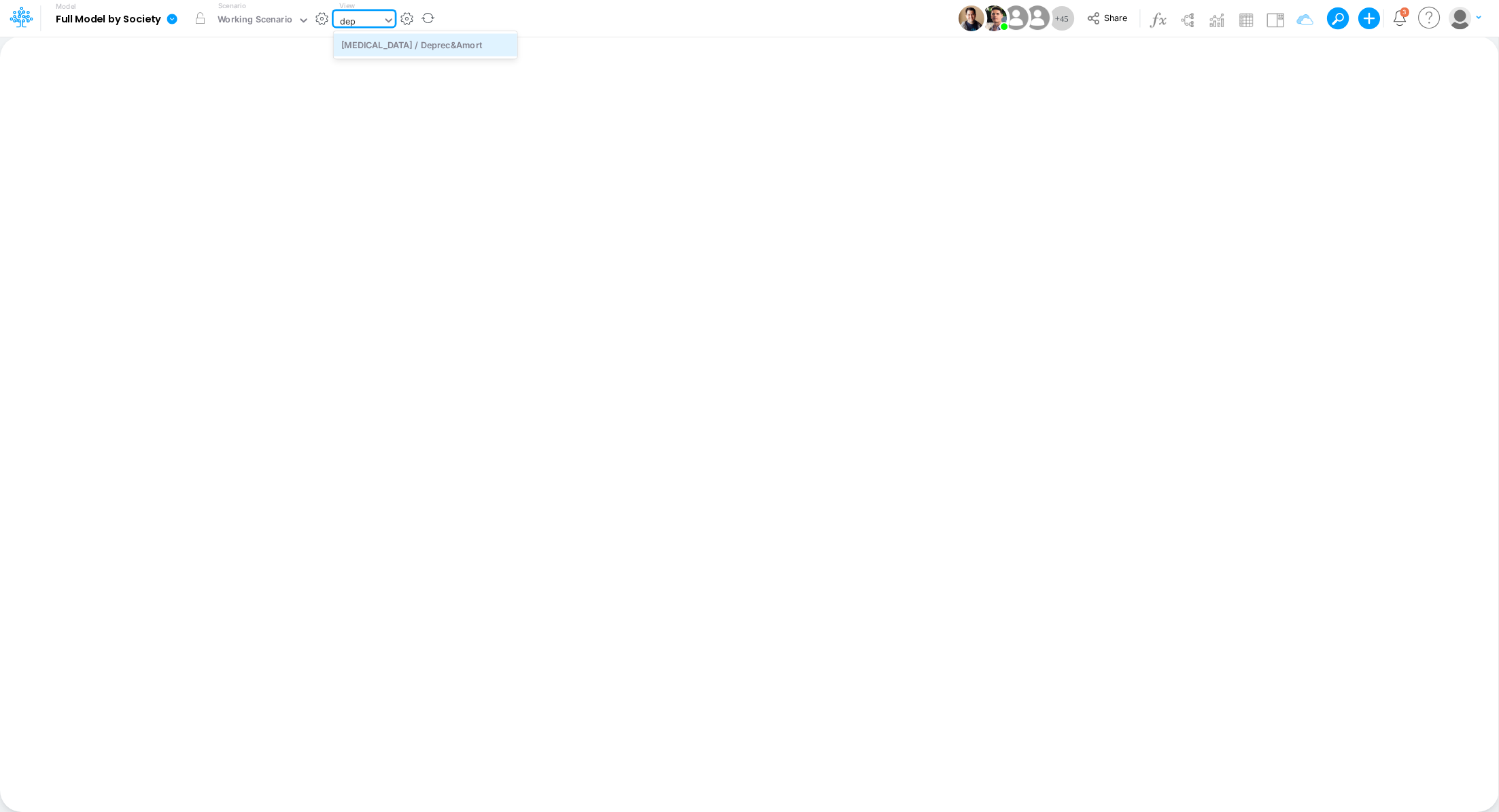
click at [371, 46] on div "[MEDICAL_DATA] / Deprec&Amort" at bounding box center [425, 45] width 183 height 22
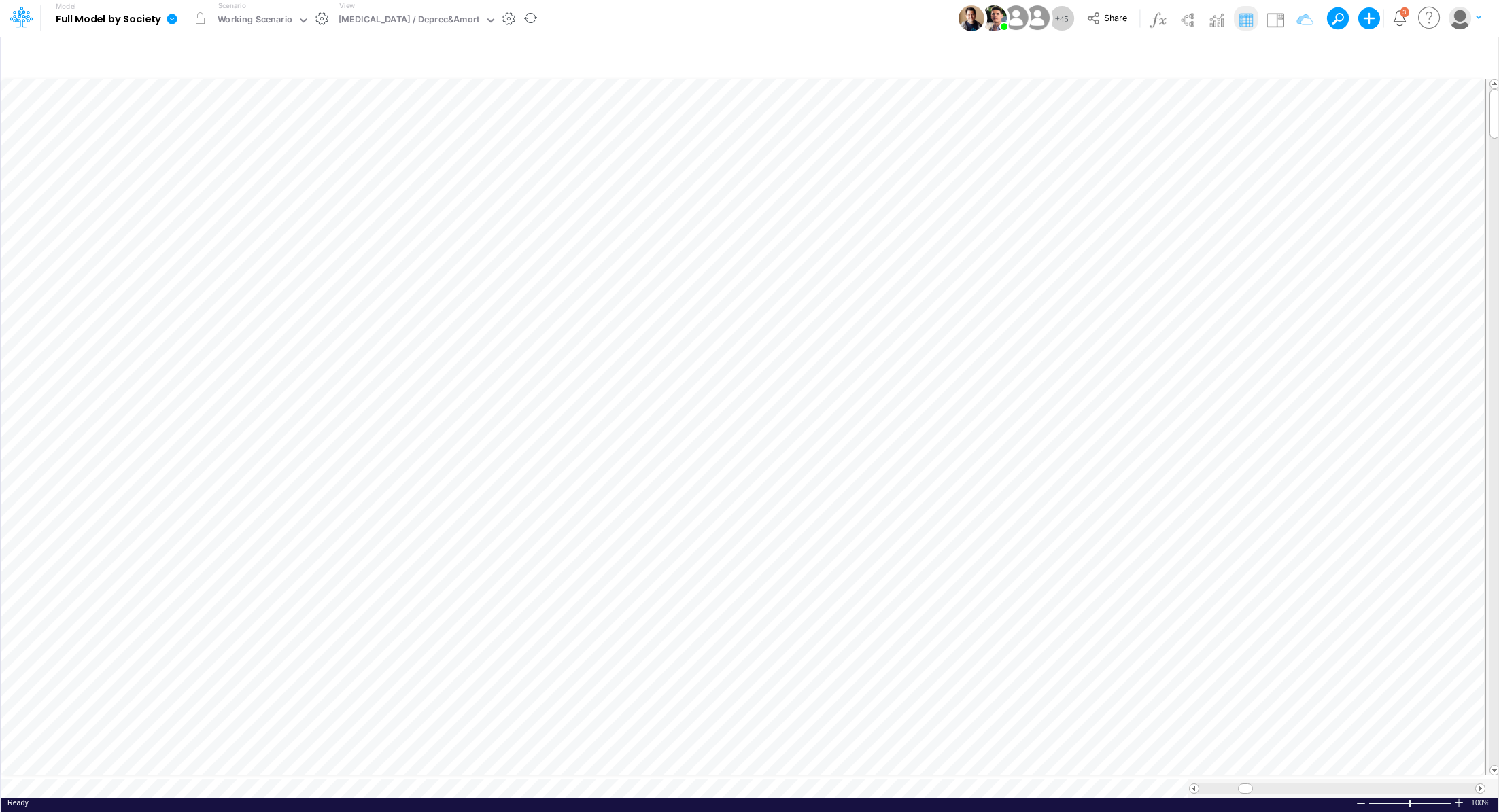
scroll to position [6, 2]
click at [399, 15] on div "[MEDICAL_DATA] / Deprec&Amort" at bounding box center [409, 21] width 141 height 15
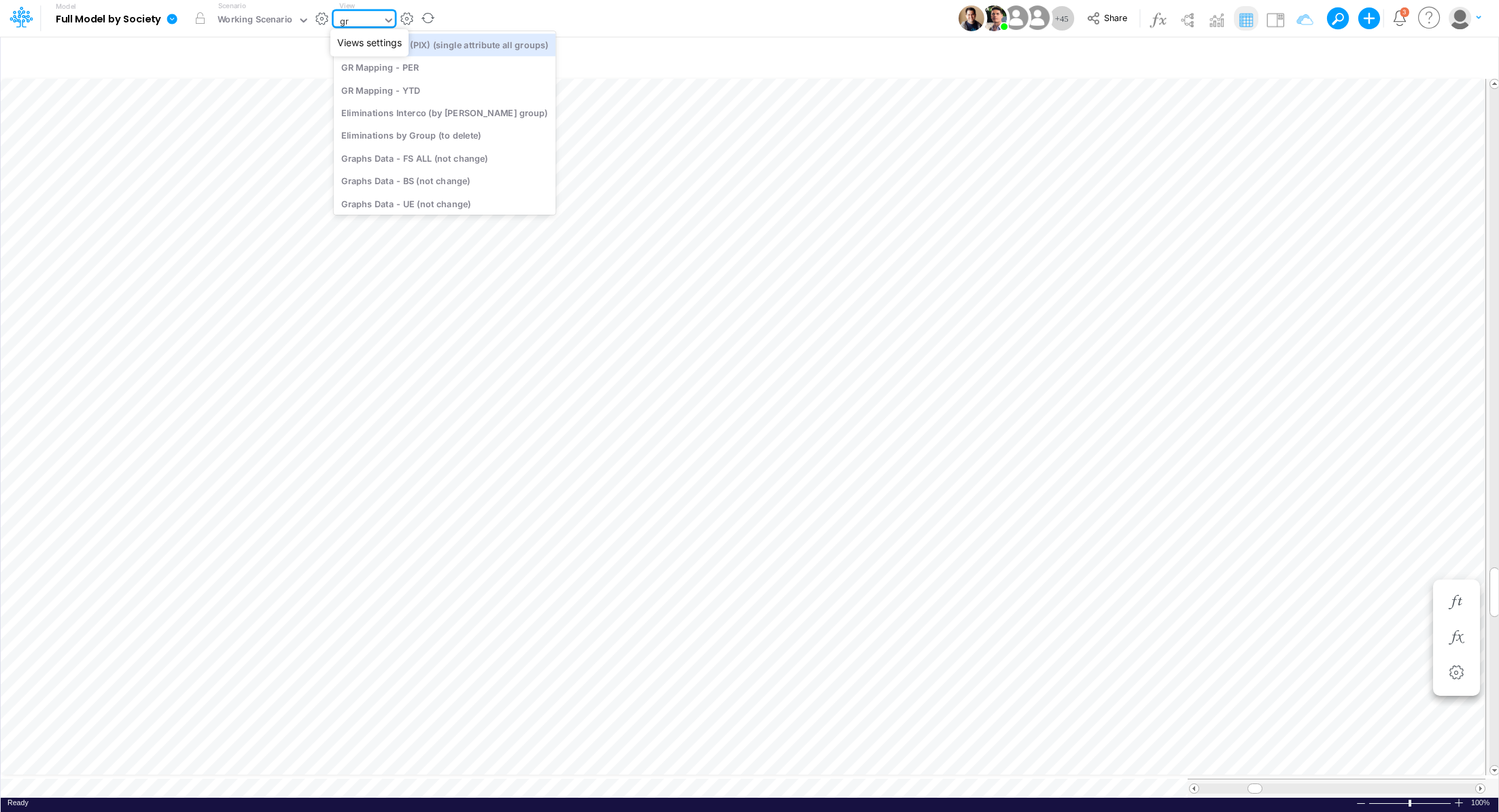
type input "g"
type input "co"
click at [373, 105] on div "Cons. FS (USGaap)" at bounding box center [446, 113] width 225 height 22
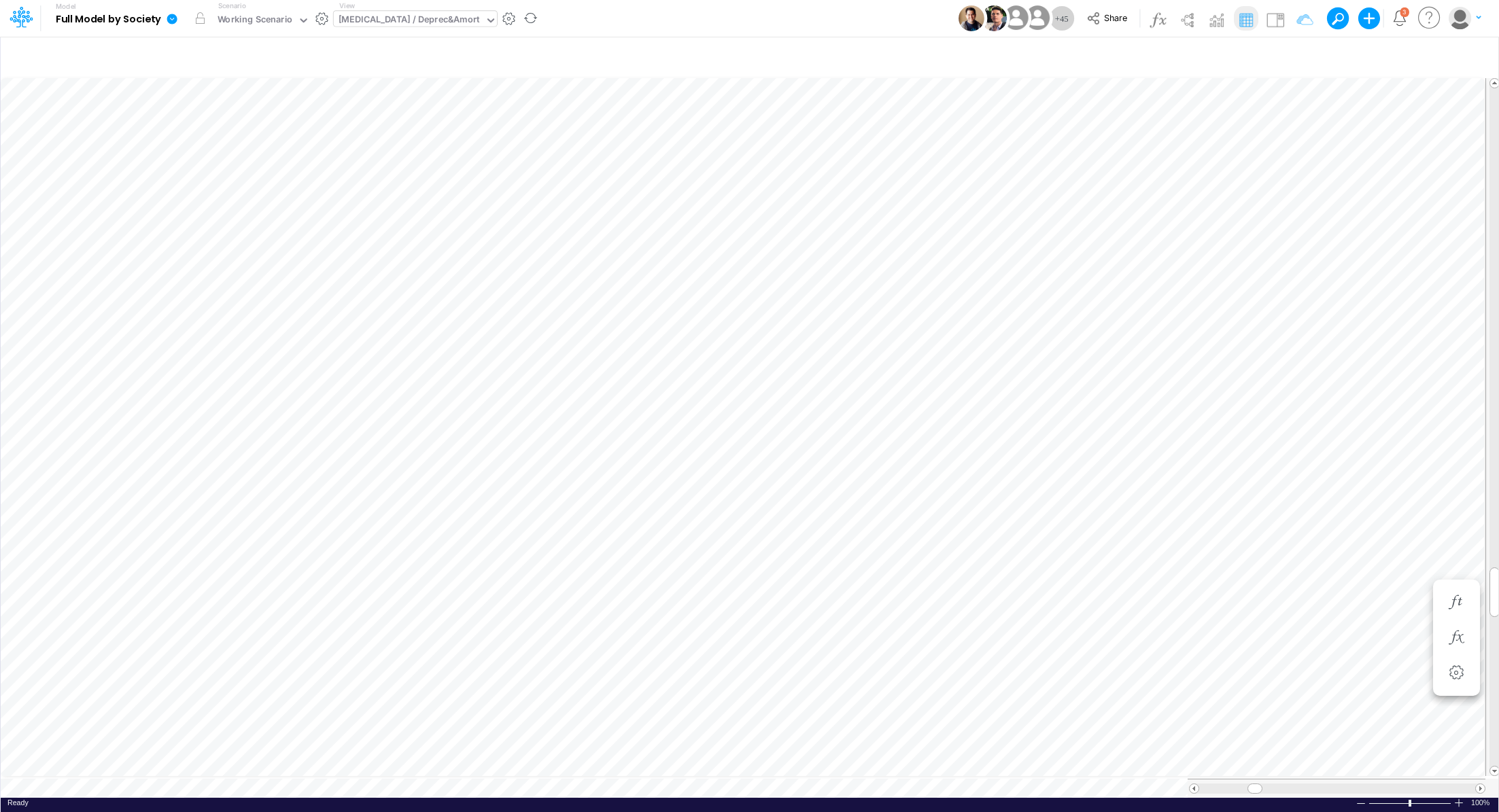
scroll to position [6, 2]
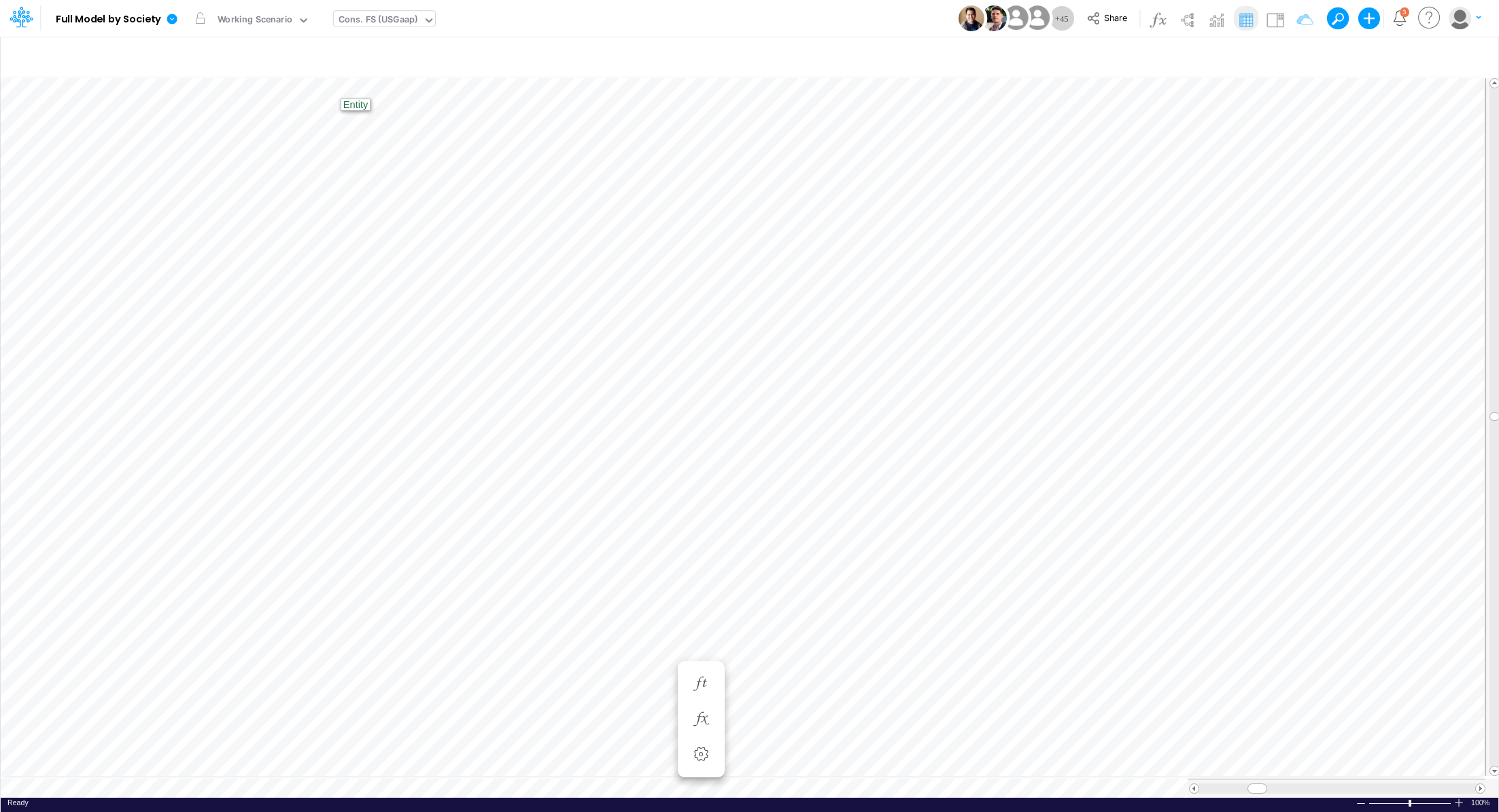
click at [373, 28] on div "Cons. FS (USGaap)" at bounding box center [378, 21] width 79 height 15
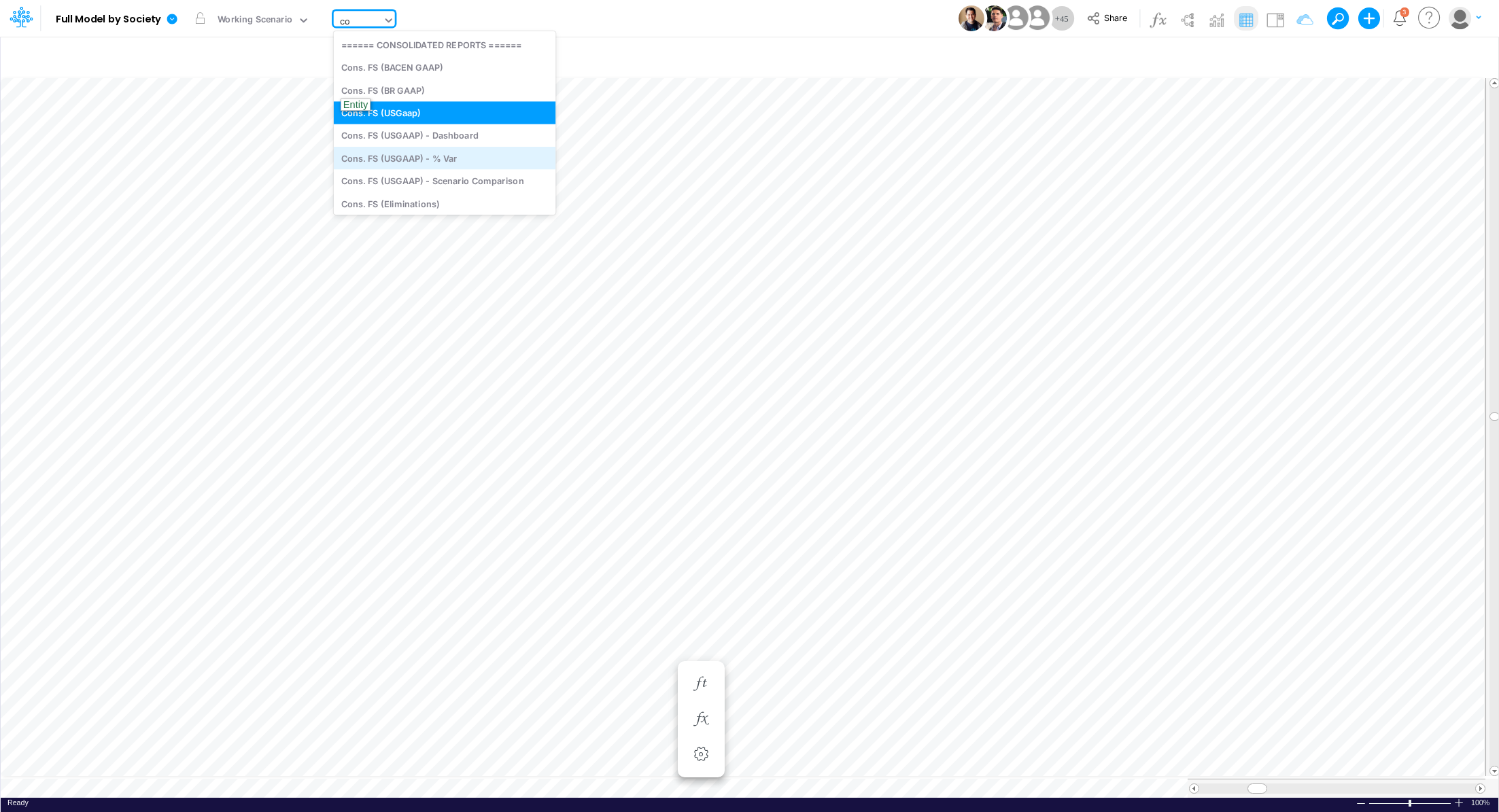
type input "c"
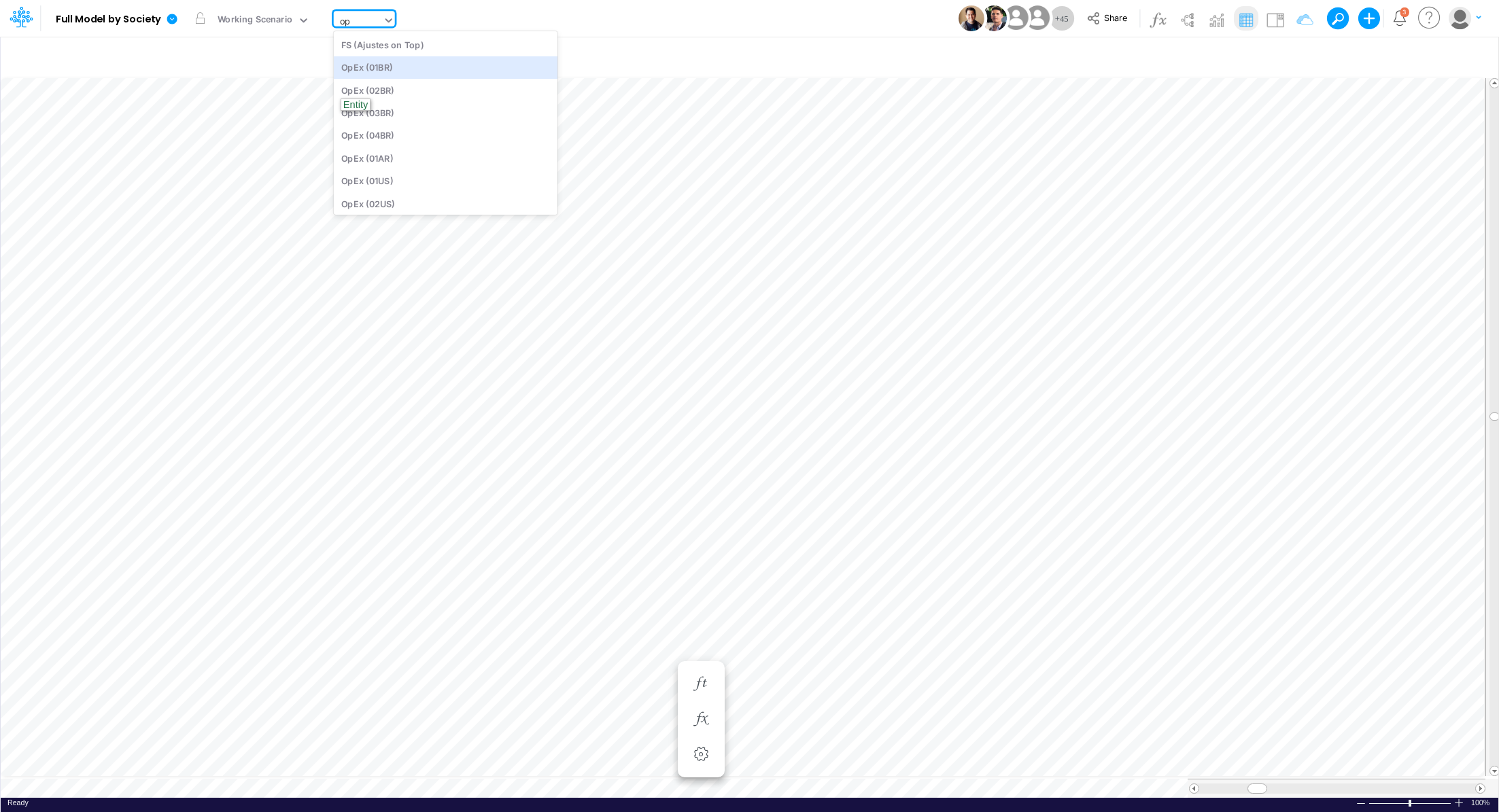
type input "o"
type input "[PERSON_NAME]"
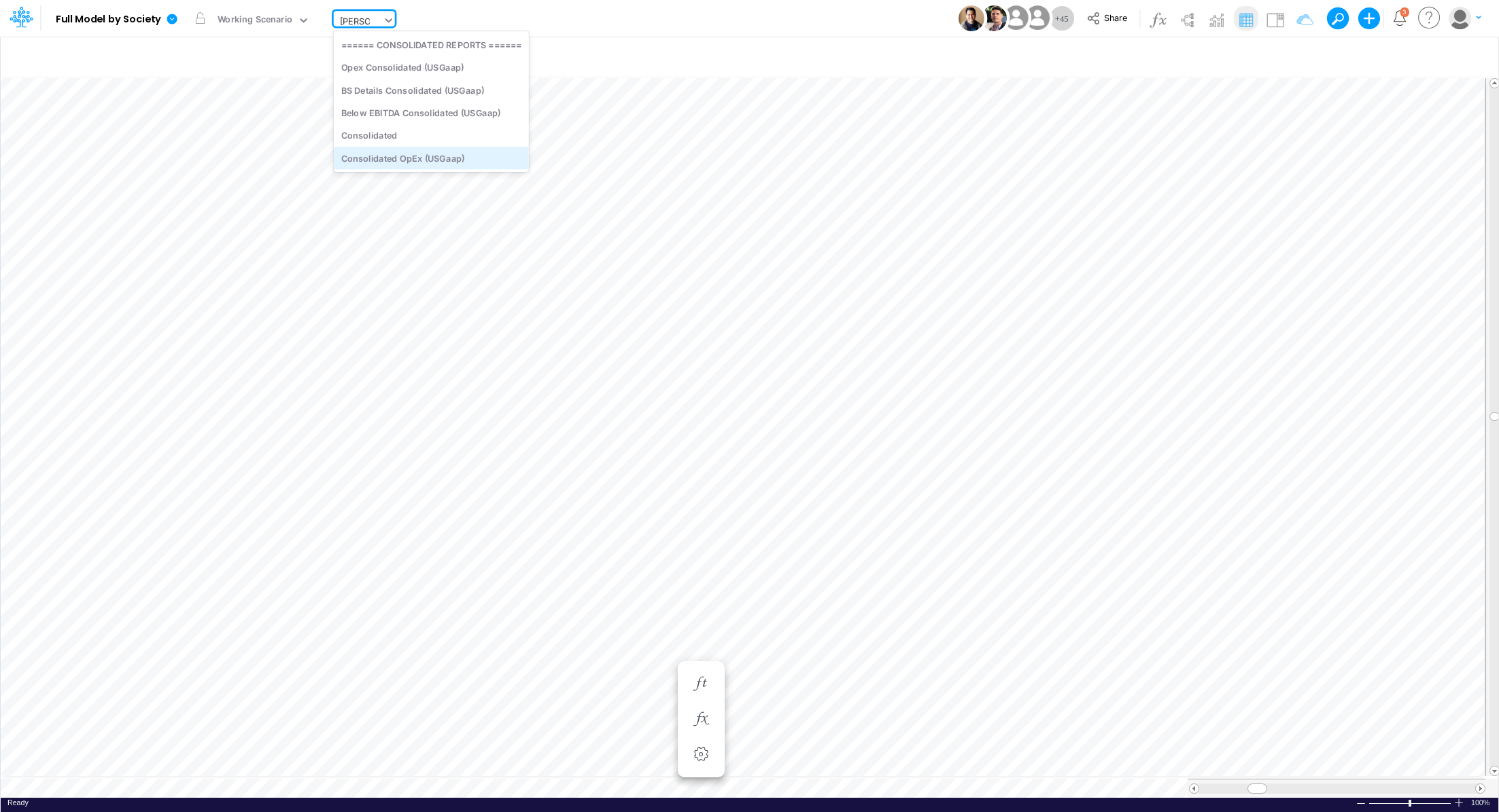
click at [465, 160] on div "Consolidated OpEx (USGaap)" at bounding box center [431, 158] width 195 height 22
